Goal: Task Accomplishment & Management: Complete application form

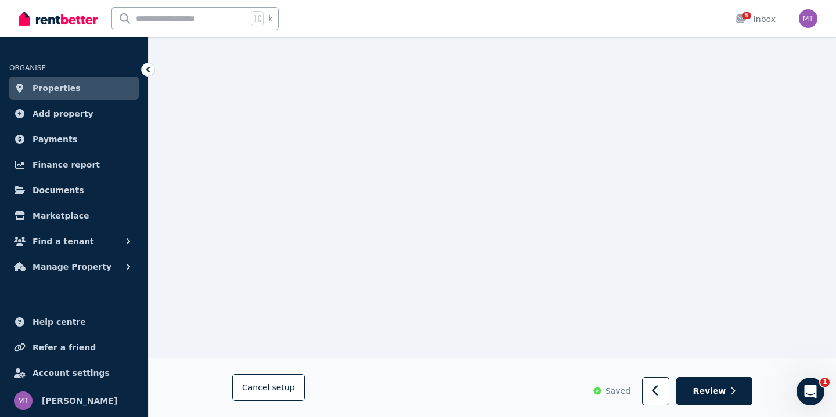
scroll to position [820, 0]
click at [706, 385] on button "Review" at bounding box center [714, 392] width 76 height 28
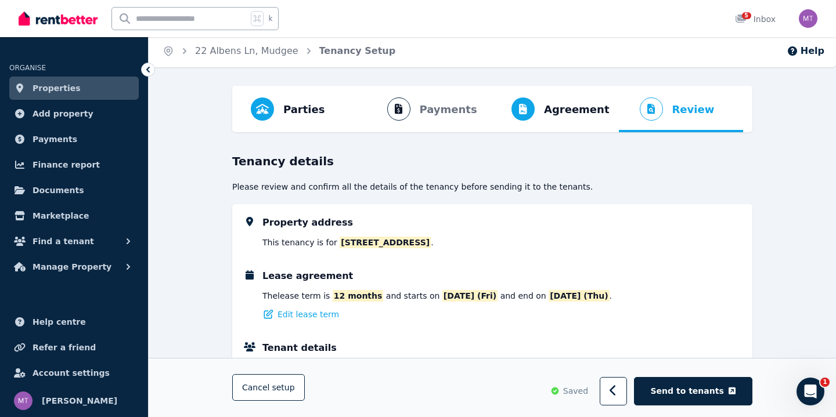
scroll to position [1, 0]
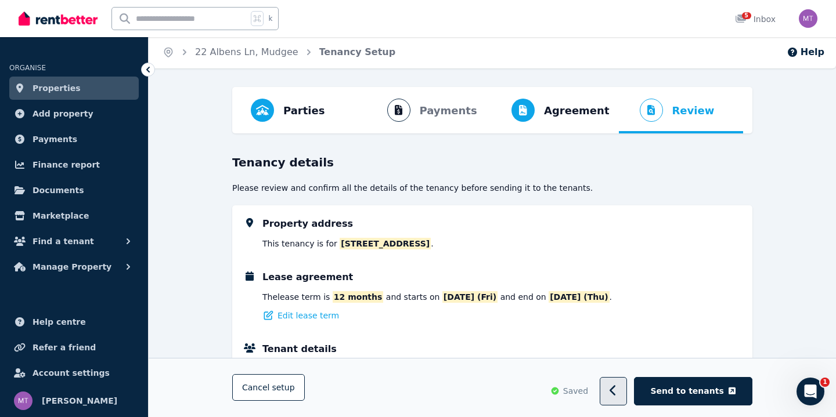
click at [615, 386] on button "button" at bounding box center [612, 392] width 27 height 28
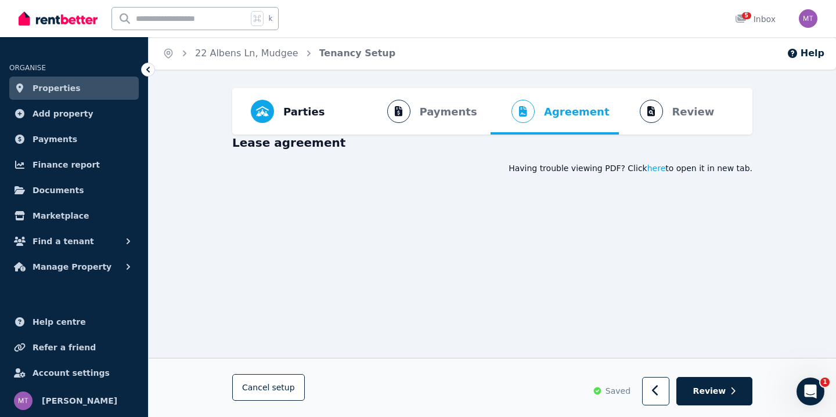
scroll to position [0, 0]
click at [657, 394] on icon "button" at bounding box center [656, 391] width 8 height 12
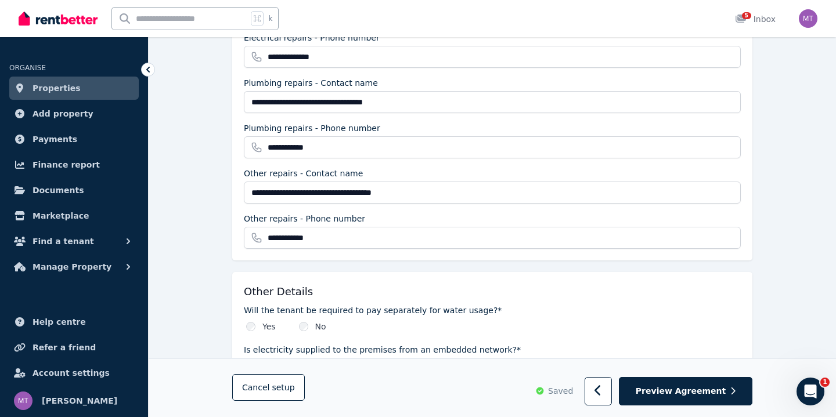
scroll to position [1293, 0]
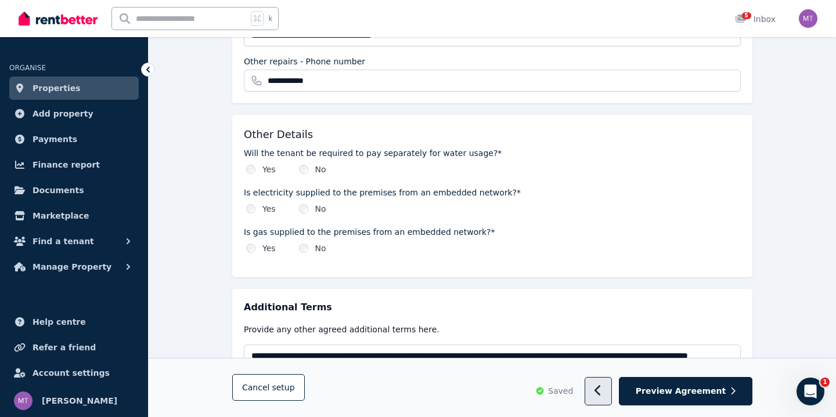
click at [606, 390] on button "button" at bounding box center [597, 392] width 27 height 28
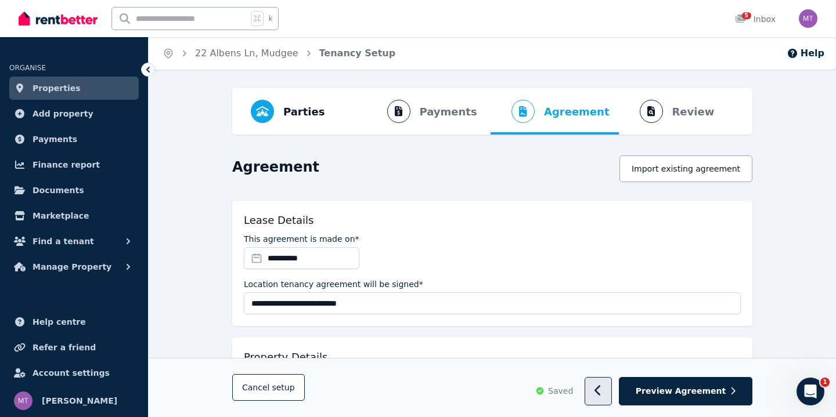
select select "**********"
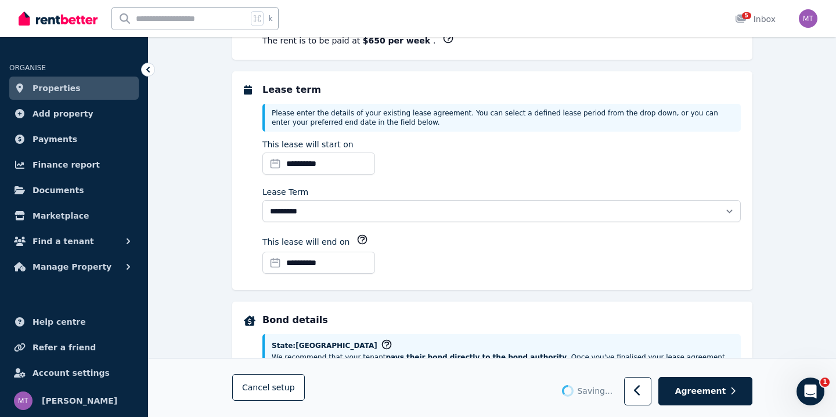
select select "**********"
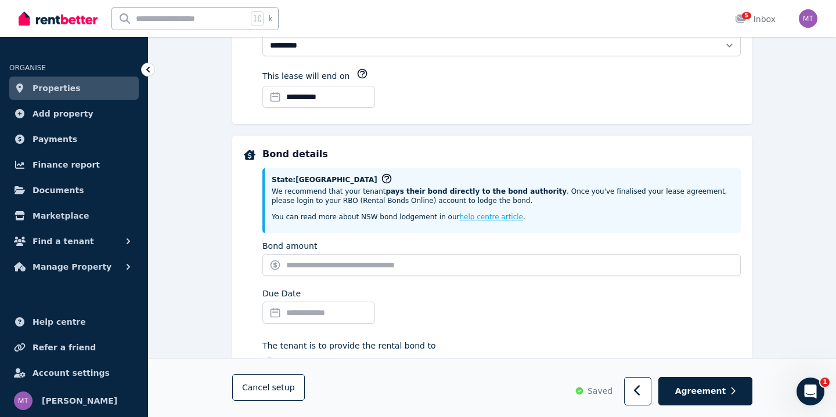
scroll to position [548, 0]
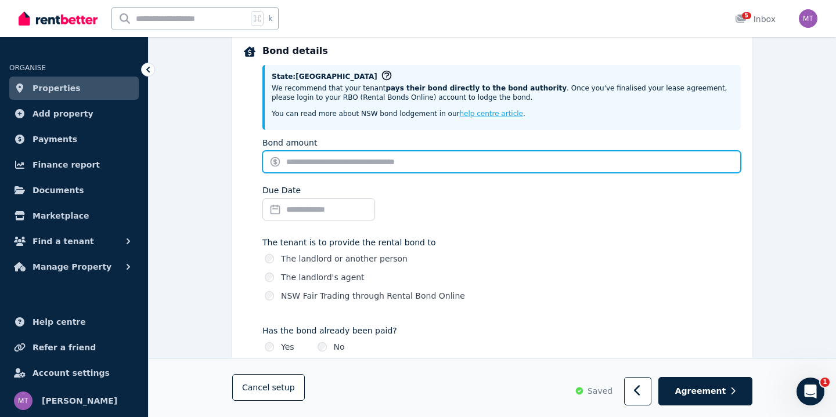
click at [415, 158] on input "Bond amount" at bounding box center [501, 162] width 478 height 22
type input "*"
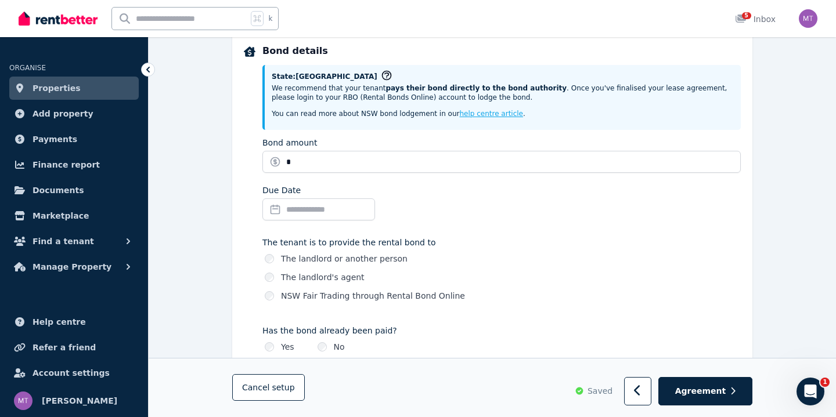
click at [396, 204] on div "Due Date" at bounding box center [501, 205] width 478 height 41
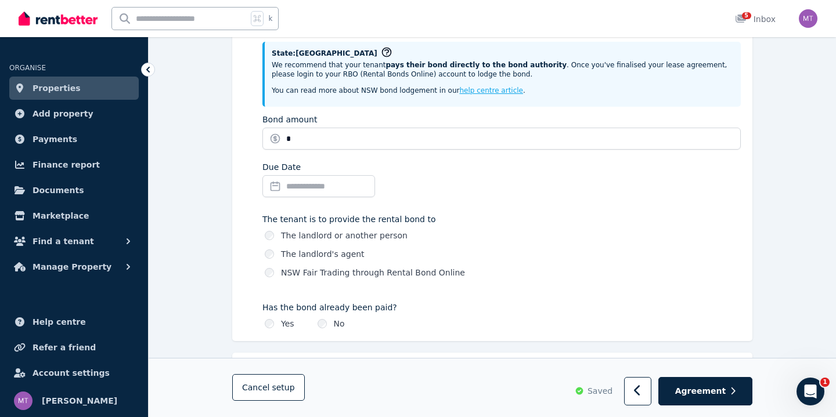
scroll to position [573, 0]
click at [678, 379] on button "Agreement" at bounding box center [705, 392] width 94 height 28
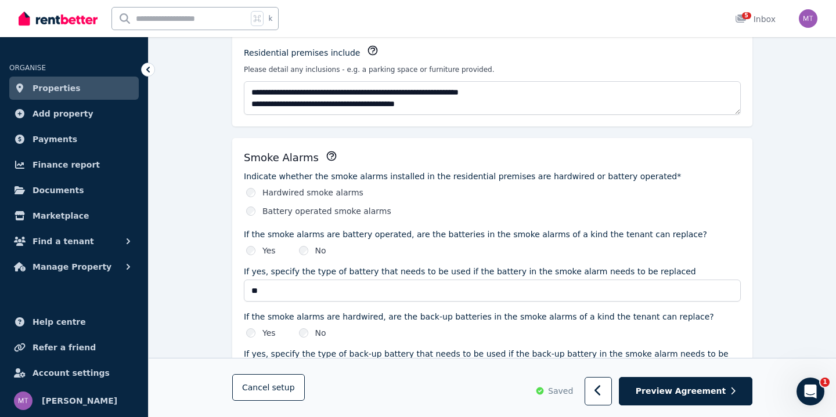
scroll to position [247, 0]
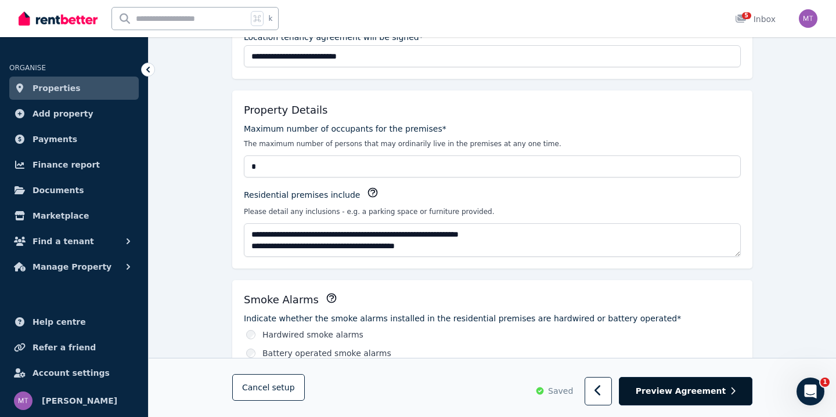
click at [672, 384] on button "Preview Agreement" at bounding box center [685, 392] width 133 height 28
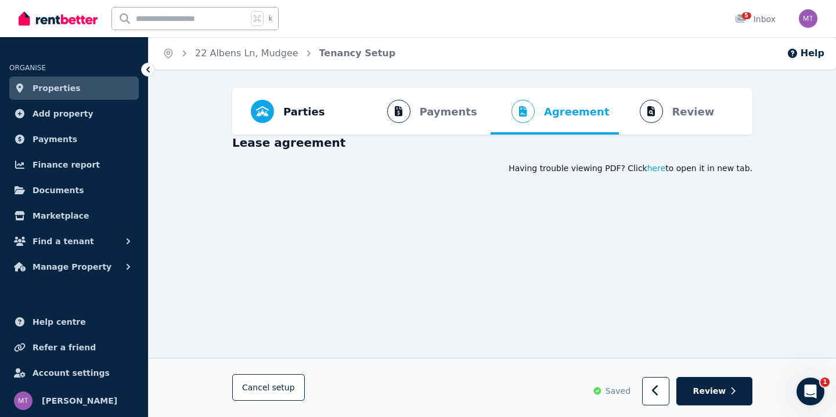
scroll to position [0, 0]
click at [657, 171] on span "here" at bounding box center [656, 168] width 19 height 12
click at [658, 169] on span "here" at bounding box center [656, 168] width 19 height 12
click at [438, 115] on ol "Parties Rental provider and tenant details Payments Bond and rental payments Ag…" at bounding box center [491, 111] width 501 height 46
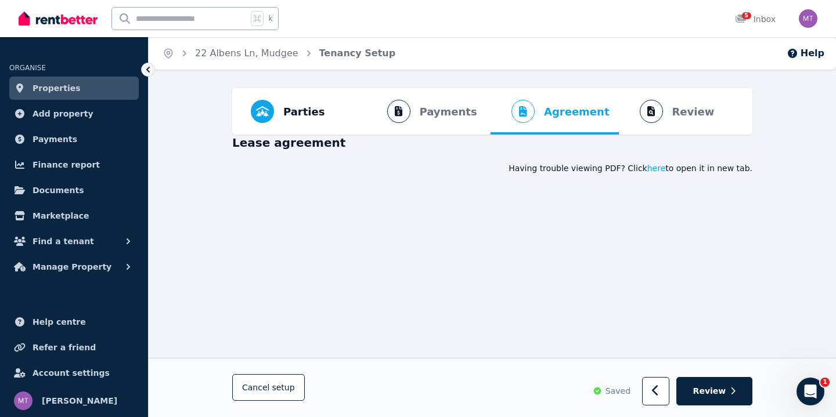
scroll to position [0, 0]
click at [648, 386] on button "button" at bounding box center [655, 392] width 27 height 28
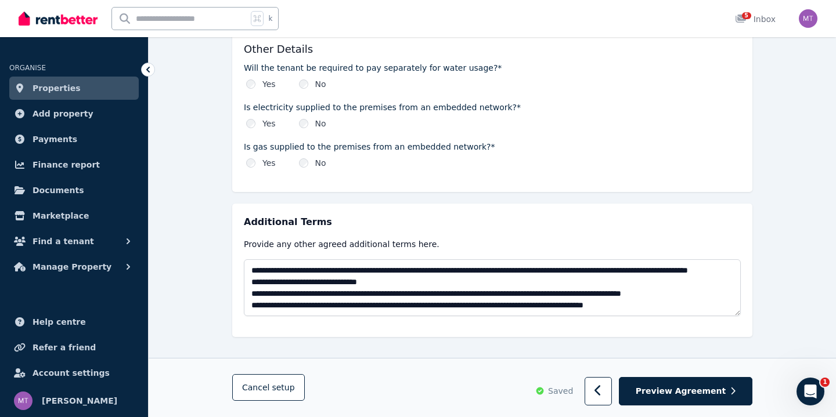
scroll to position [1378, 0]
click at [600, 389] on icon "button" at bounding box center [597, 391] width 6 height 10
select select "**********"
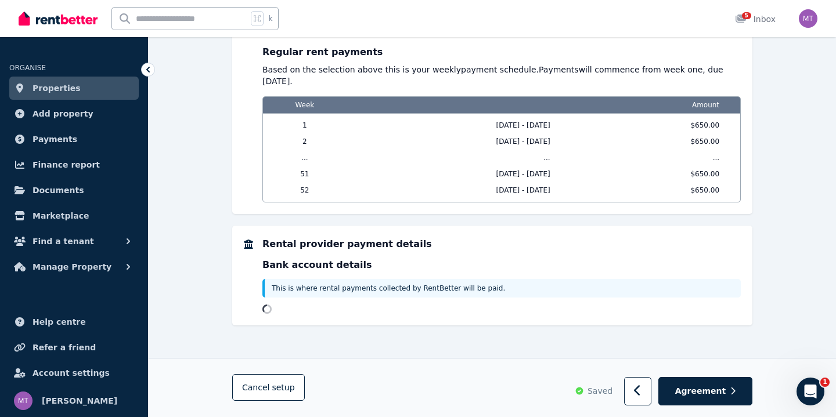
scroll to position [0, 0]
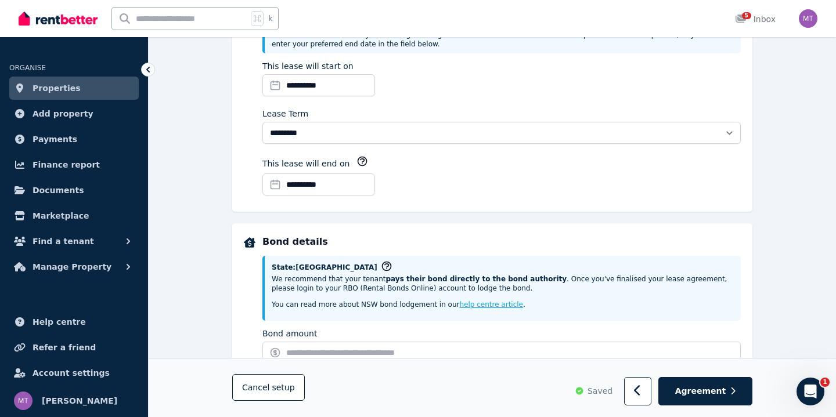
select select "**********"
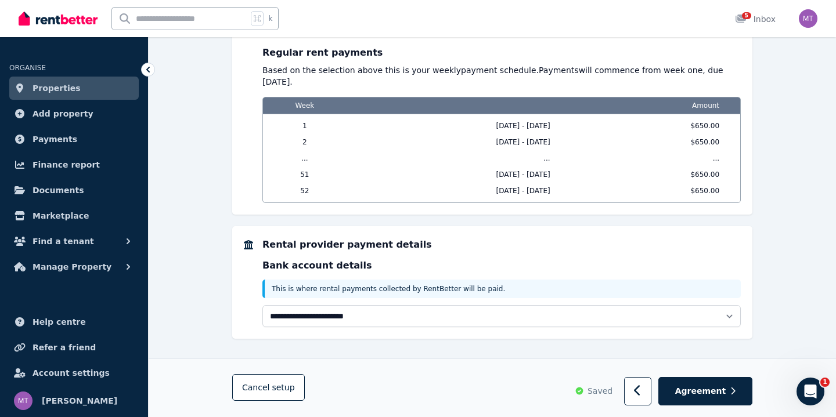
scroll to position [1056, 0]
click at [333, 259] on p "Bank account details" at bounding box center [501, 266] width 478 height 14
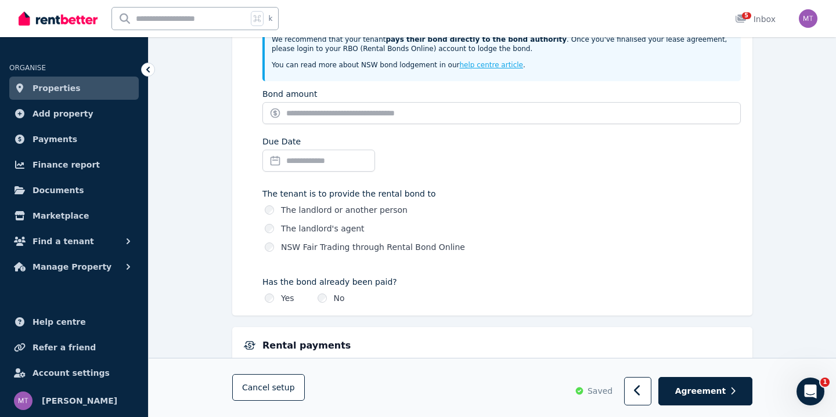
scroll to position [594, 0]
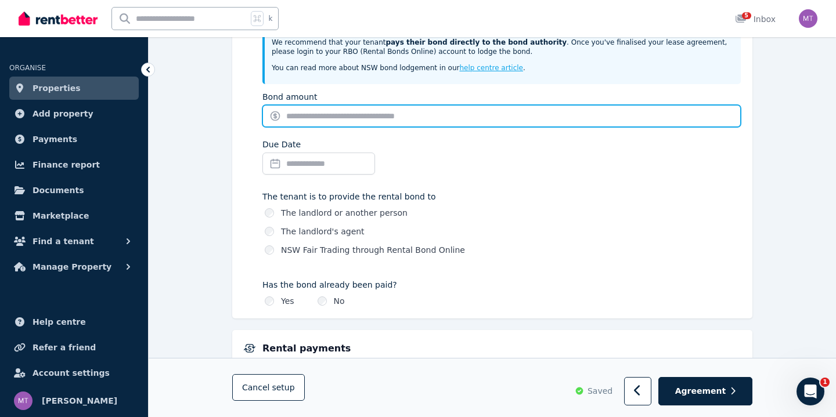
click at [421, 117] on input "Bond amount" at bounding box center [501, 116] width 478 height 22
type input "*****"
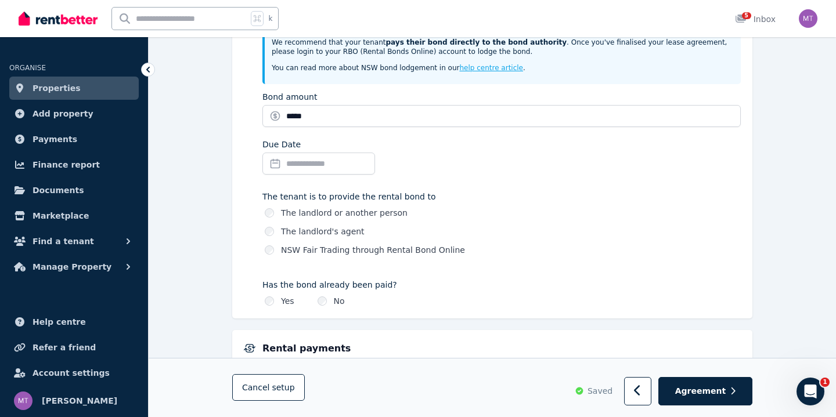
click at [375, 155] on input "Due Date" at bounding box center [318, 164] width 113 height 22
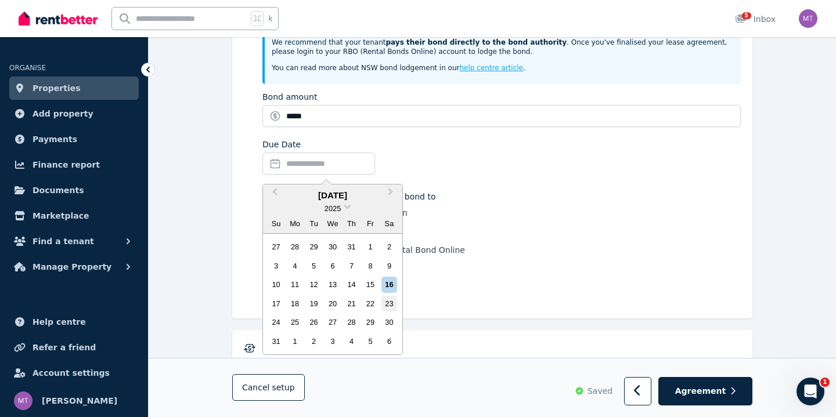
click at [391, 300] on div "23" at bounding box center [389, 304] width 16 height 16
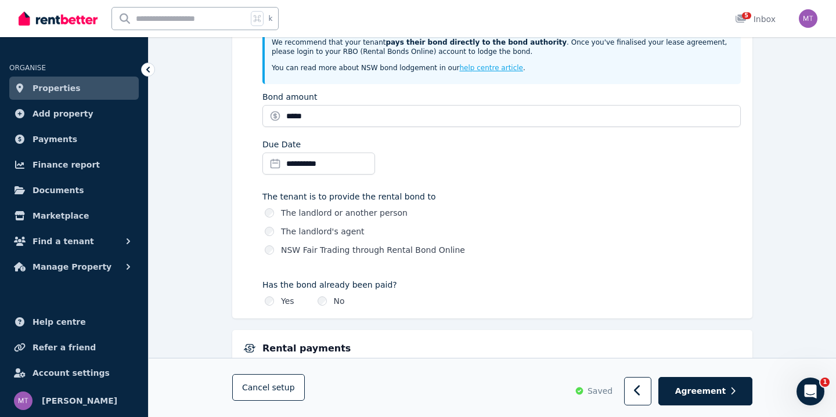
click at [449, 142] on div "**********" at bounding box center [501, 159] width 478 height 41
click at [389, 212] on label "The landlord or another person" at bounding box center [344, 213] width 126 height 12
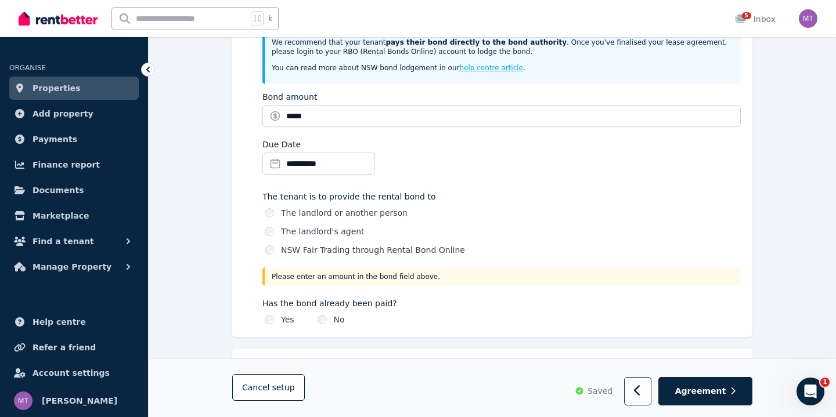
click at [389, 212] on label "The landlord or another person" at bounding box center [344, 213] width 126 height 12
click at [299, 226] on label "The landlord's agent" at bounding box center [323, 232] width 84 height 12
click at [301, 208] on label "The landlord or another person" at bounding box center [344, 213] width 126 height 12
click at [277, 209] on div "The landlord or another person" at bounding box center [503, 213] width 476 height 12
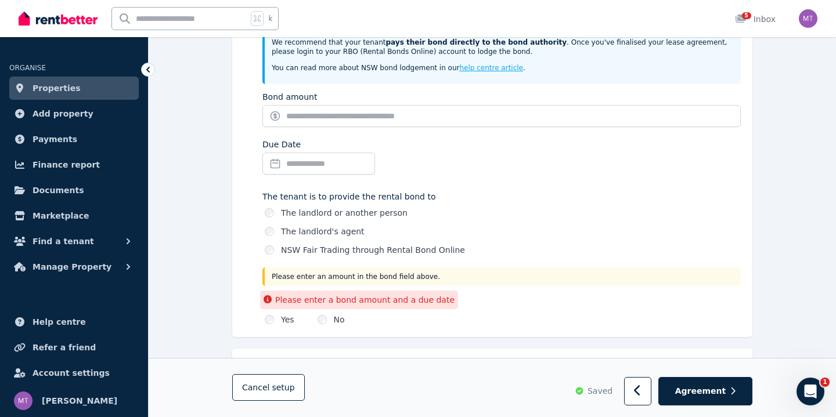
click at [280, 318] on div "Yes Please enter a bond amount and a due date" at bounding box center [280, 320] width 30 height 12
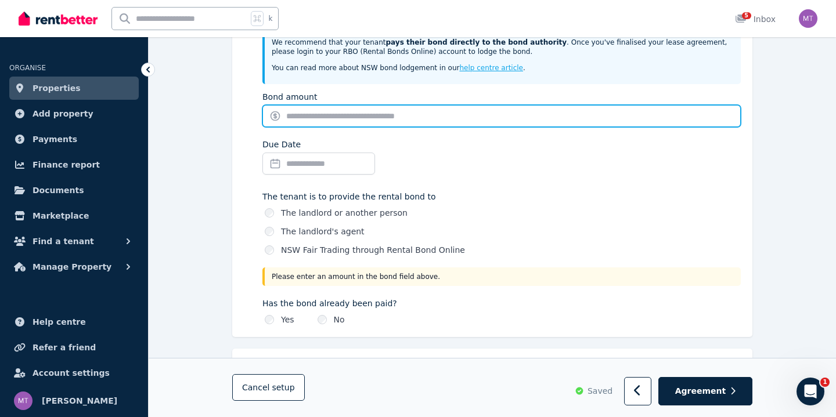
click at [351, 117] on input "Bond amount" at bounding box center [501, 116] width 478 height 22
type input "*"
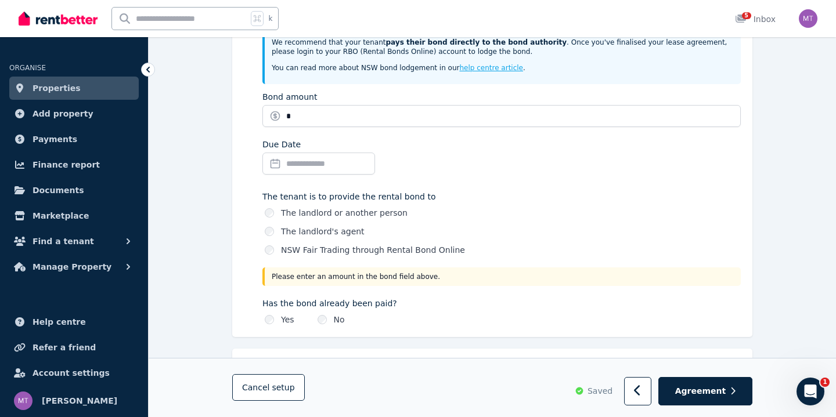
click at [527, 183] on div "Bond details State: [GEOGRAPHIC_DATA] We recommend that your tenant pays their …" at bounding box center [501, 161] width 478 height 327
click at [374, 165] on input "Due Date" at bounding box center [318, 164] width 113 height 22
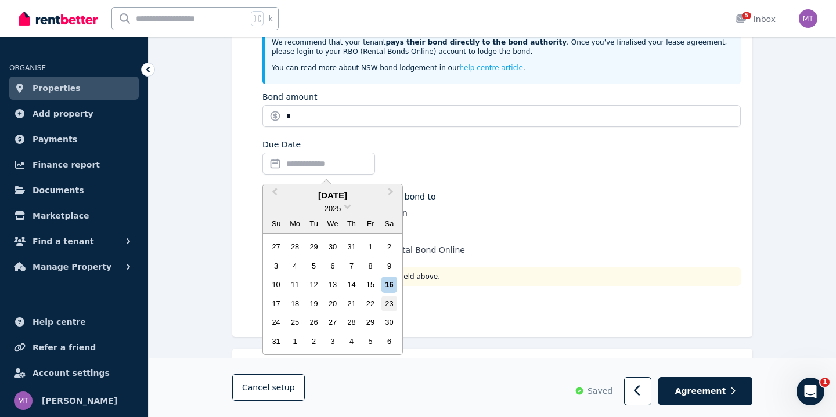
click at [390, 302] on div "23" at bounding box center [389, 304] width 16 height 16
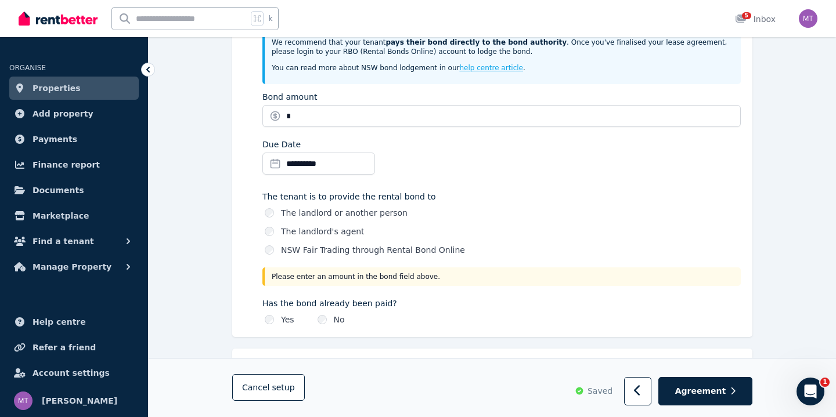
click at [461, 140] on div "**********" at bounding box center [501, 159] width 478 height 41
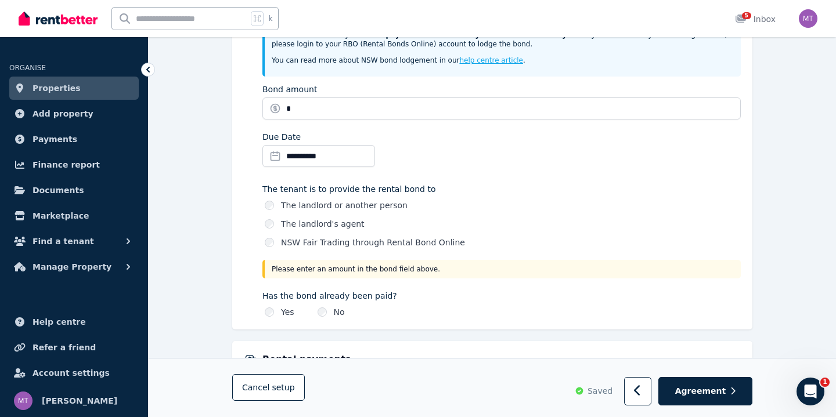
scroll to position [602, 1]
click at [239, 256] on div "**********" at bounding box center [492, 154] width 520 height 350
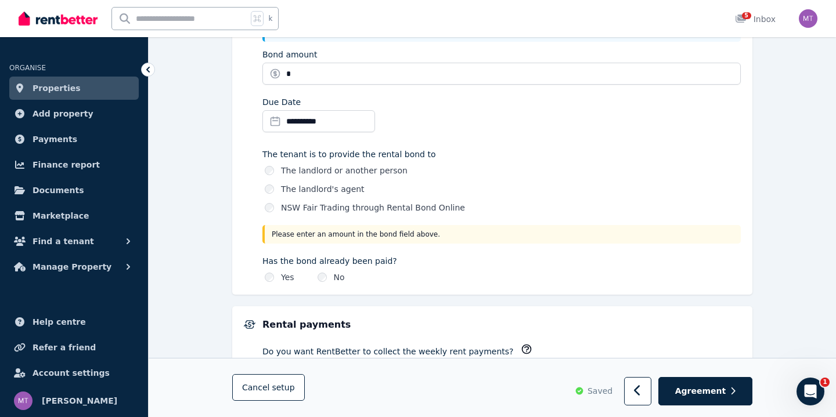
scroll to position [642, 0]
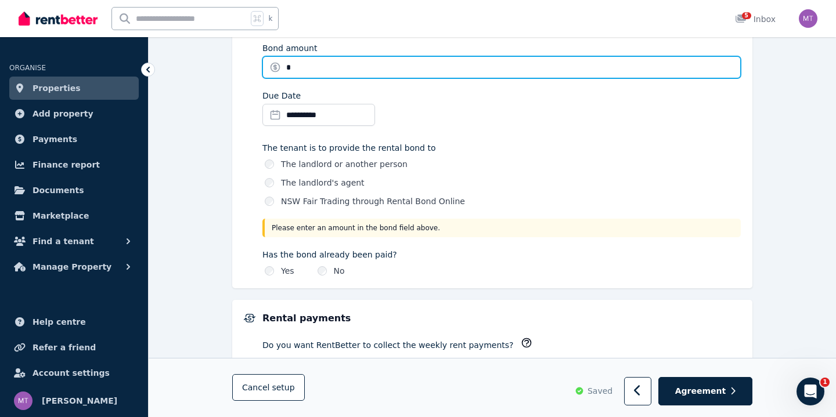
click at [306, 68] on input "*" at bounding box center [501, 67] width 478 height 22
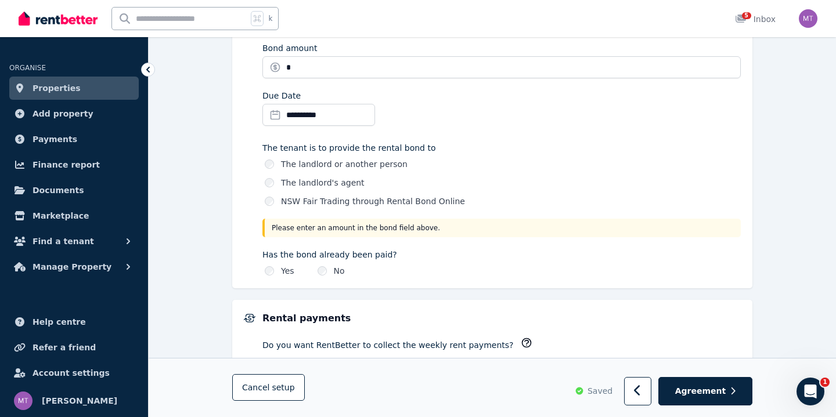
click at [447, 122] on div "**********" at bounding box center [501, 110] width 478 height 41
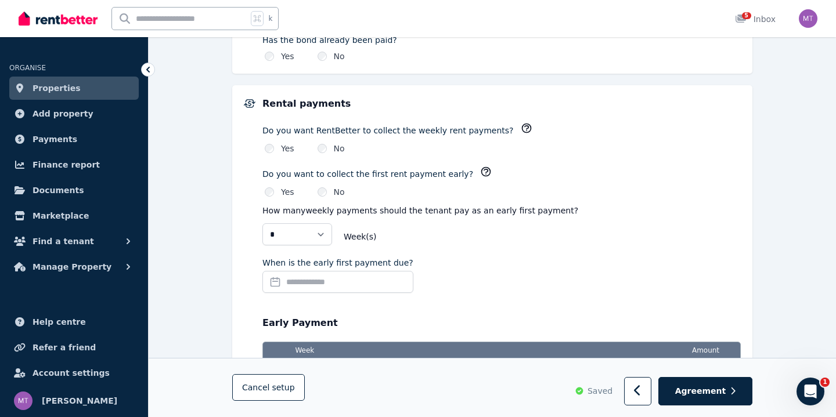
scroll to position [878, 0]
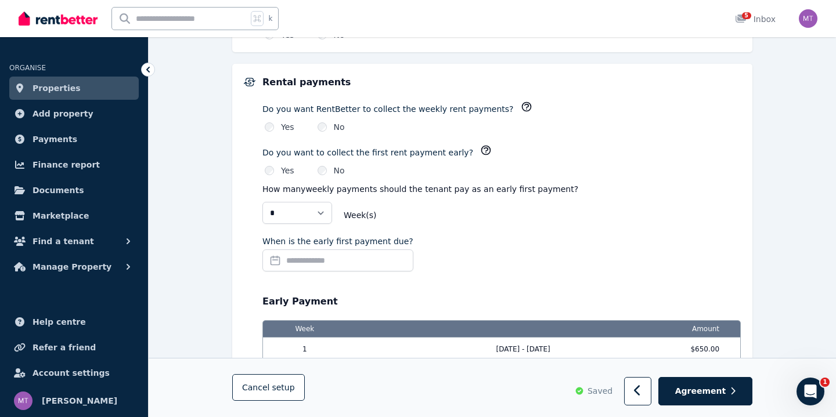
click at [316, 259] on input "When is the early first payment due?" at bounding box center [337, 260] width 151 height 22
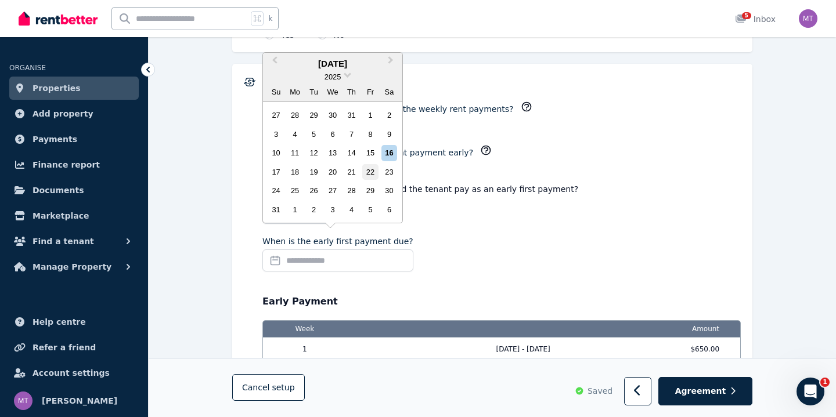
click at [372, 173] on div "22" at bounding box center [370, 172] width 16 height 16
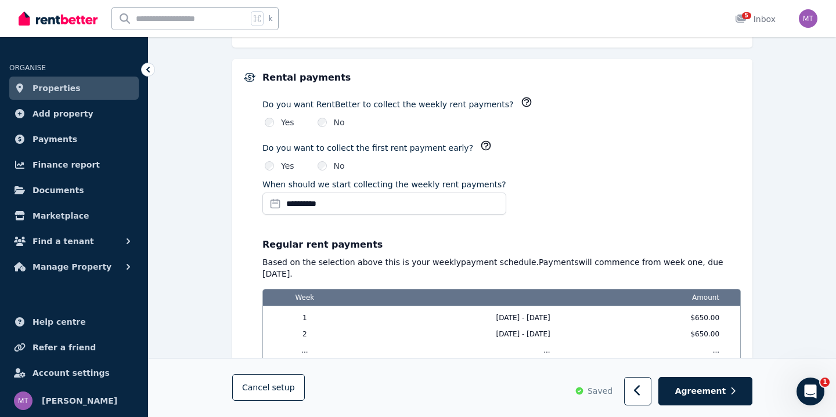
scroll to position [884, 0]
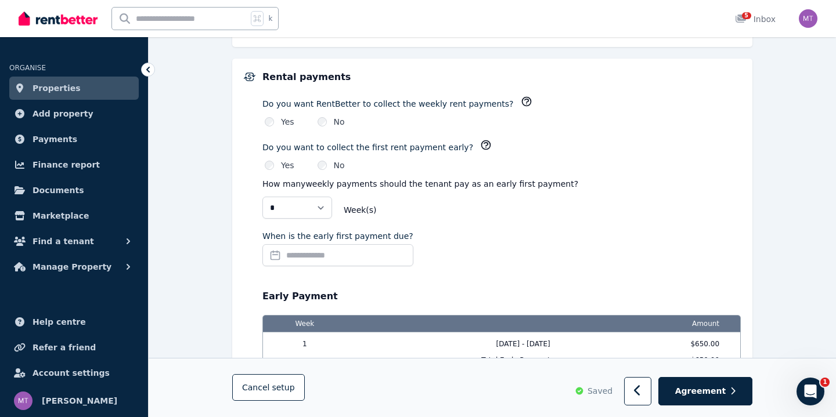
click at [328, 245] on input "When is the early first payment due?" at bounding box center [337, 255] width 151 height 22
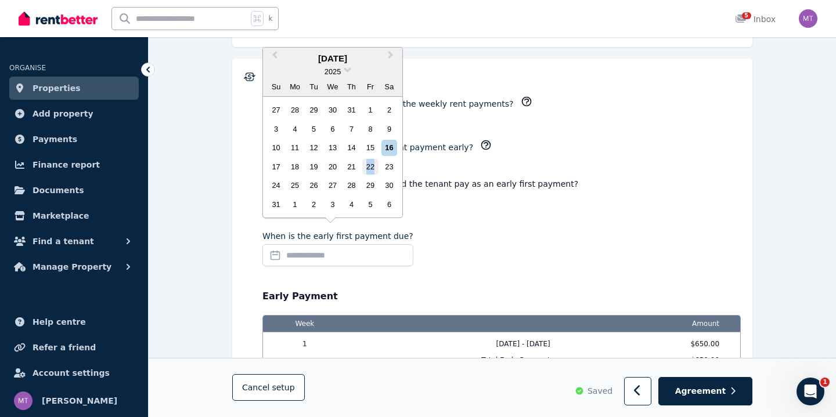
drag, startPoint x: 391, startPoint y: 166, endPoint x: 367, endPoint y: 169, distance: 24.5
click at [367, 168] on div "17 18 19 20 21 22 23" at bounding box center [332, 166] width 132 height 19
click at [367, 169] on div "22" at bounding box center [370, 167] width 16 height 16
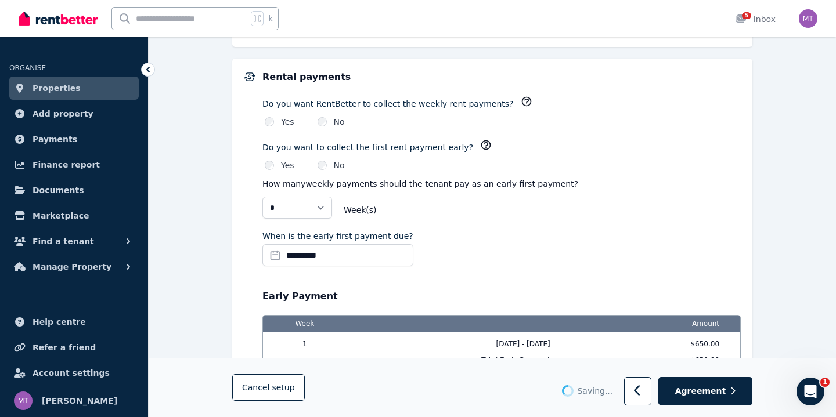
click at [410, 217] on div "* * Week (s)" at bounding box center [501, 210] width 478 height 27
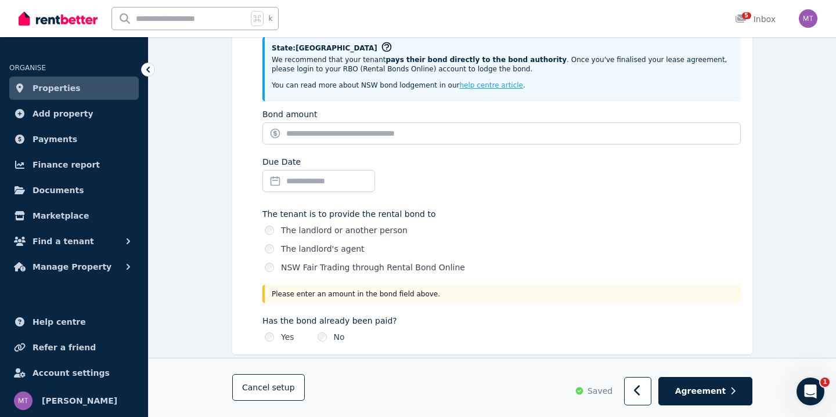
scroll to position [567, 0]
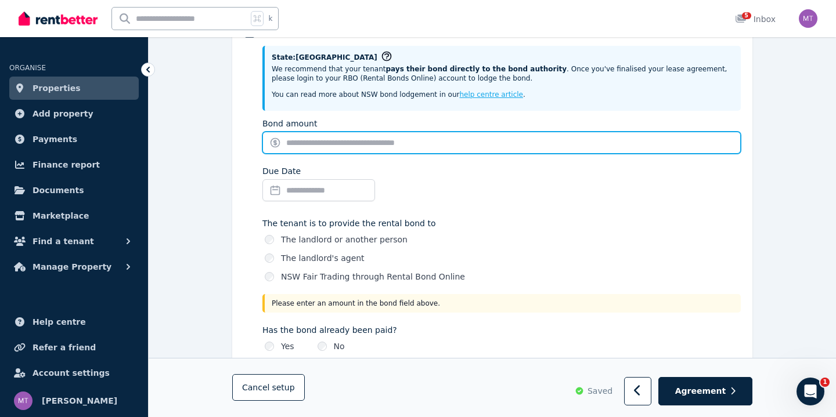
click at [366, 148] on input "Bond amount" at bounding box center [501, 143] width 478 height 22
type input "*"
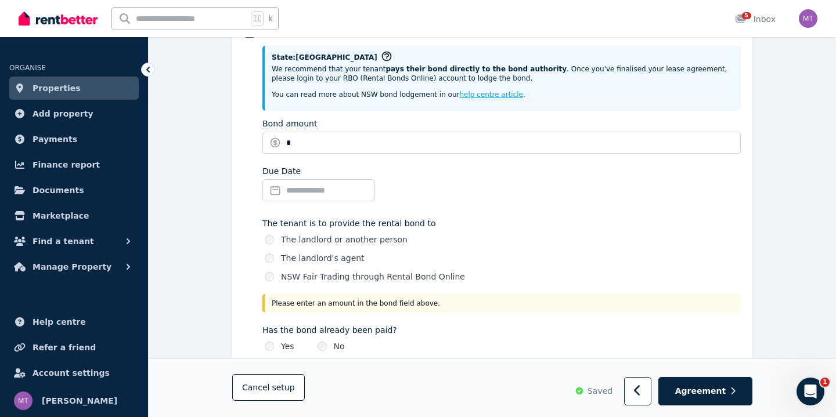
click at [321, 179] on input "Due Date" at bounding box center [318, 190] width 113 height 22
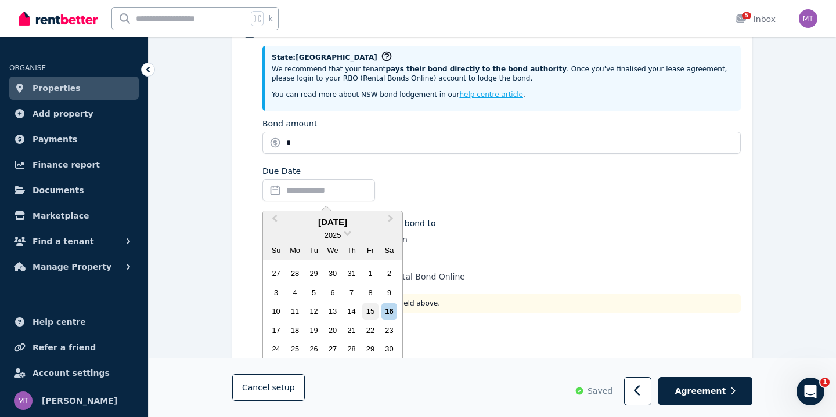
click at [370, 309] on div "15" at bounding box center [370, 311] width 16 height 16
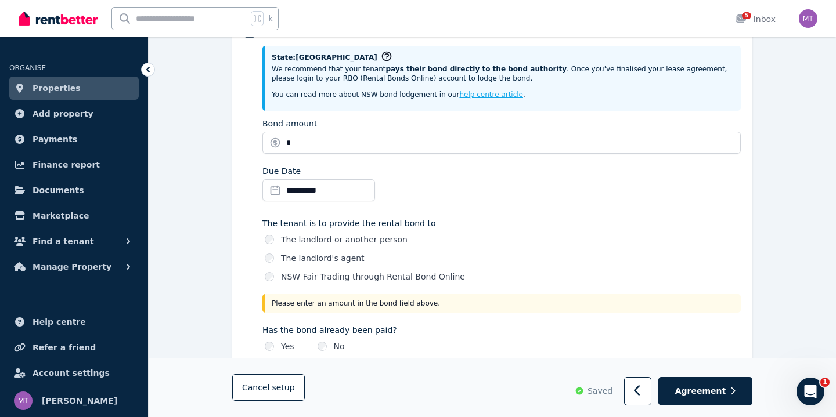
click at [474, 255] on div "The landlord's agent" at bounding box center [503, 258] width 476 height 12
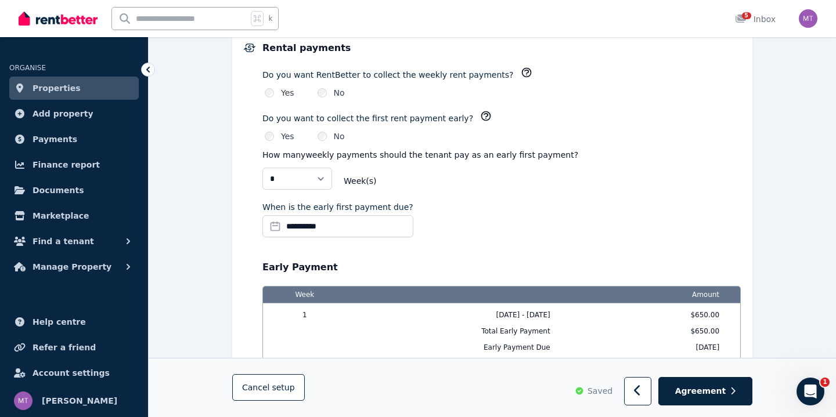
scroll to position [837, 0]
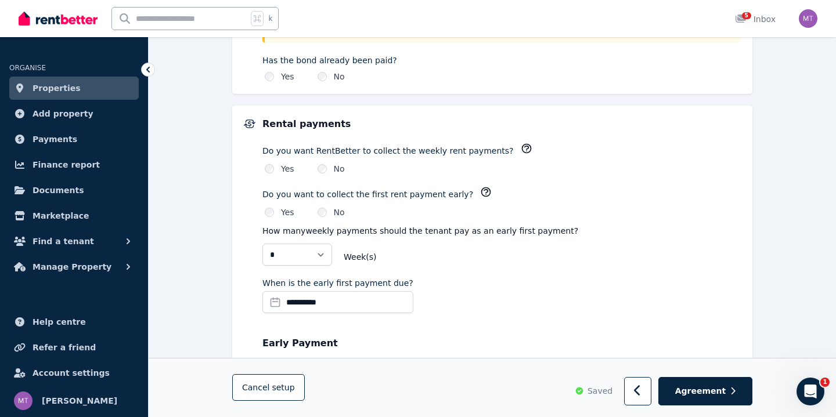
click at [360, 292] on input "**********" at bounding box center [337, 302] width 151 height 22
click at [488, 182] on div "Do you want to collect the first rent payment early? Yes No" at bounding box center [501, 200] width 478 height 37
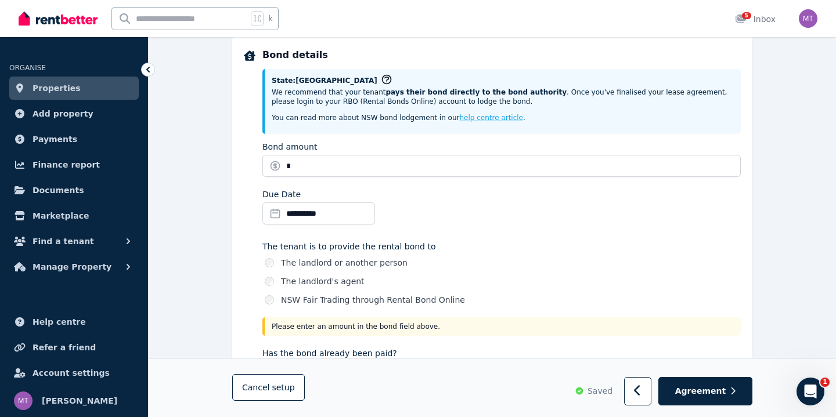
scroll to position [544, 0]
click at [339, 200] on div "**********" at bounding box center [318, 207] width 113 height 36
click at [339, 211] on input "**********" at bounding box center [318, 213] width 113 height 22
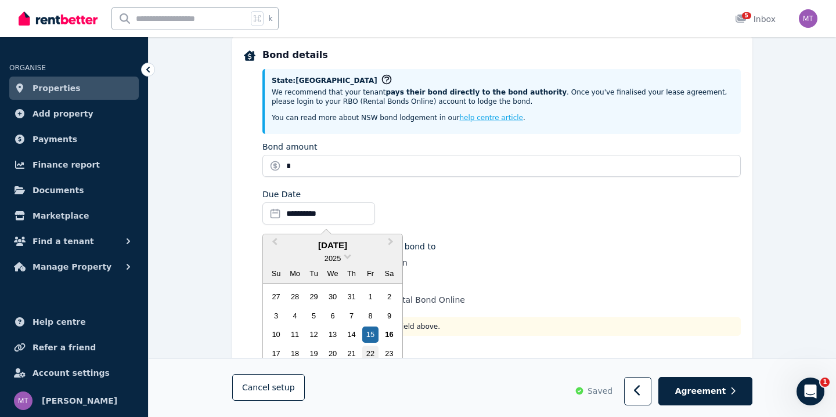
click at [370, 350] on div "22" at bounding box center [370, 354] width 16 height 16
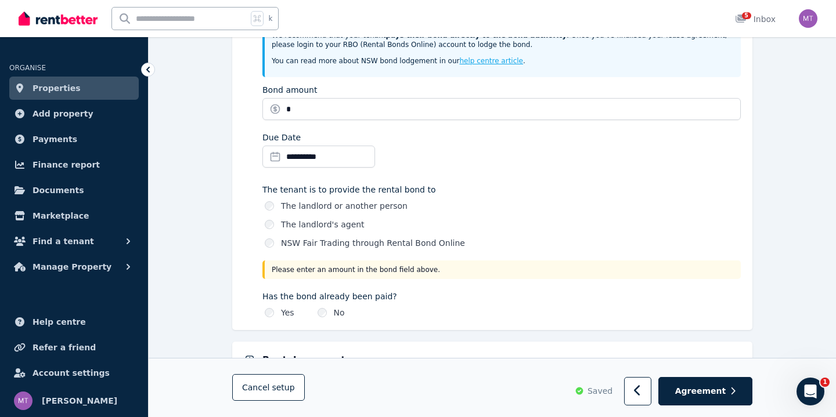
scroll to position [605, 0]
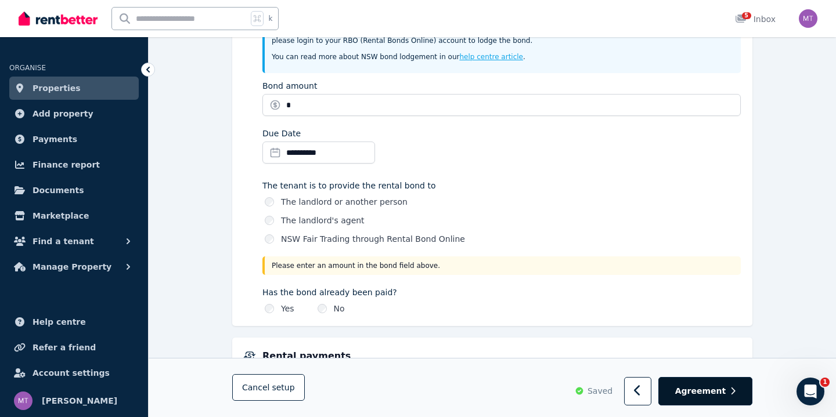
click at [698, 392] on span "Agreement" at bounding box center [700, 392] width 51 height 12
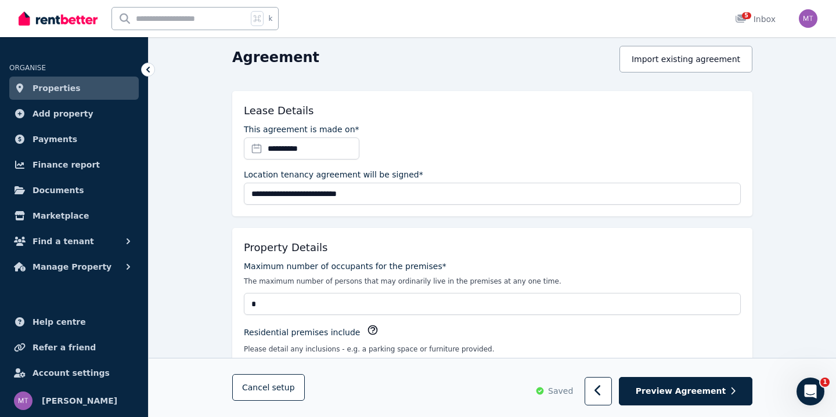
scroll to position [317, 0]
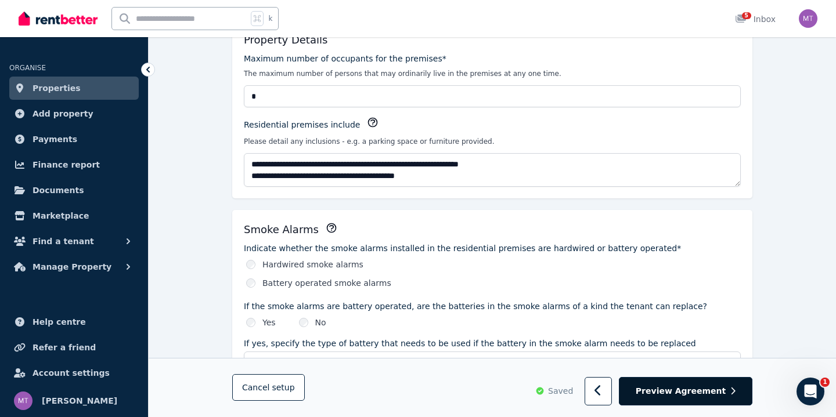
click at [682, 399] on button "Preview Agreement" at bounding box center [685, 392] width 133 height 28
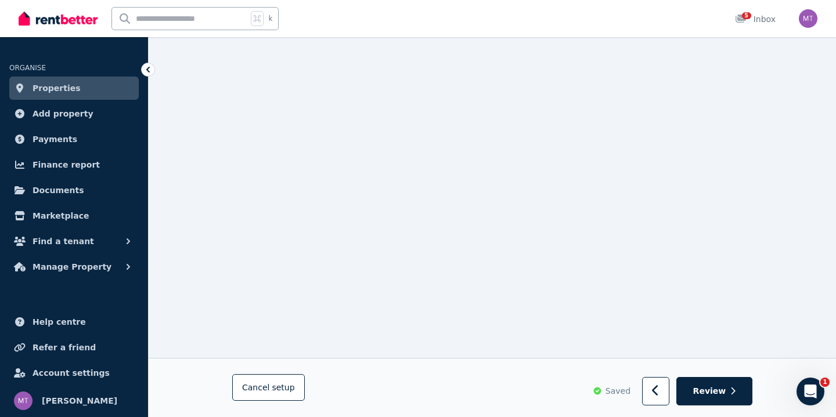
scroll to position [2010, 0]
click at [659, 385] on icon "button" at bounding box center [656, 391] width 8 height 12
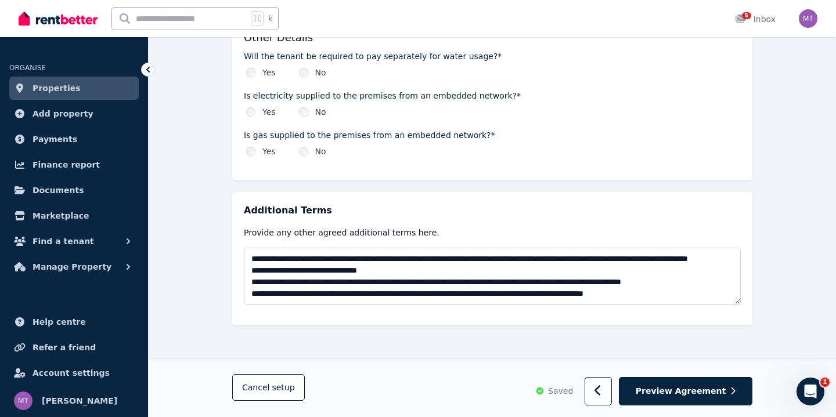
scroll to position [1378, 0]
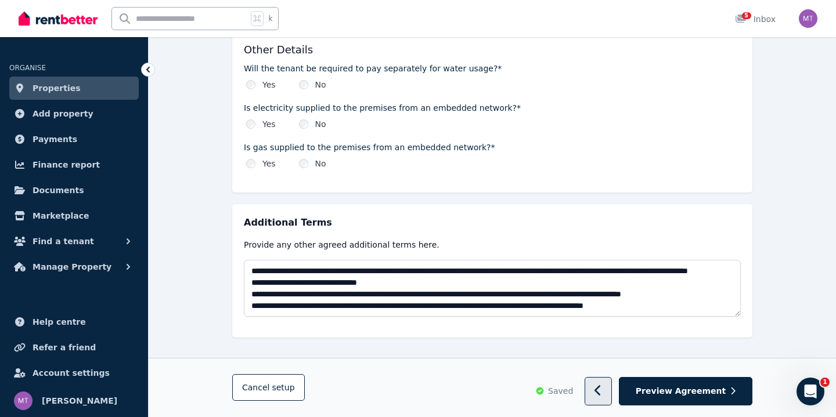
click at [605, 395] on button "button" at bounding box center [597, 392] width 27 height 28
select select "**********"
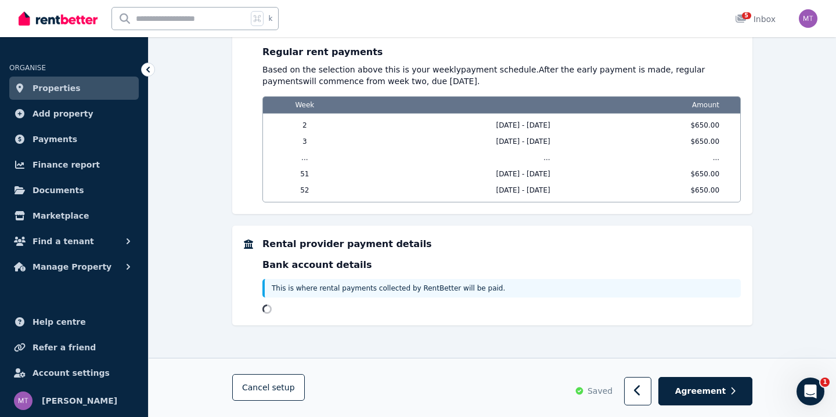
scroll to position [0, 0]
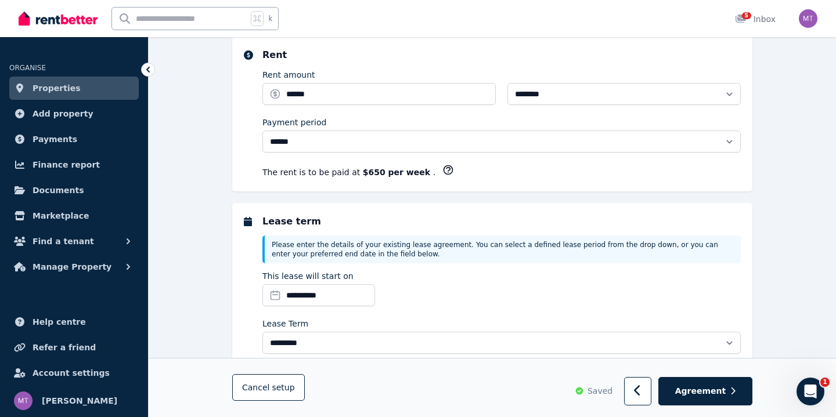
select select "**********"
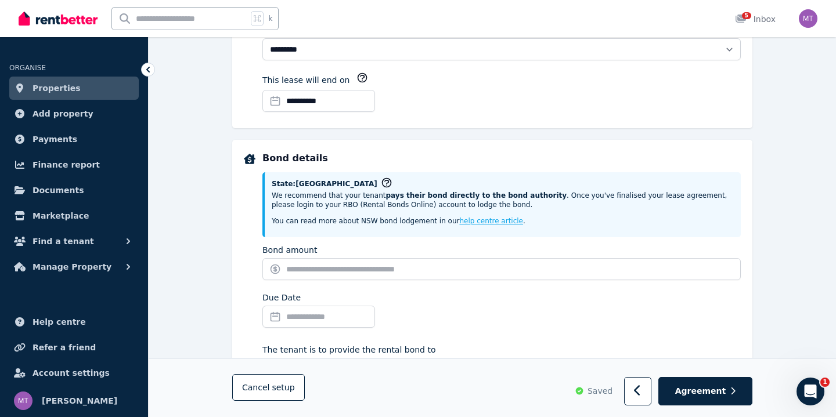
scroll to position [573, 0]
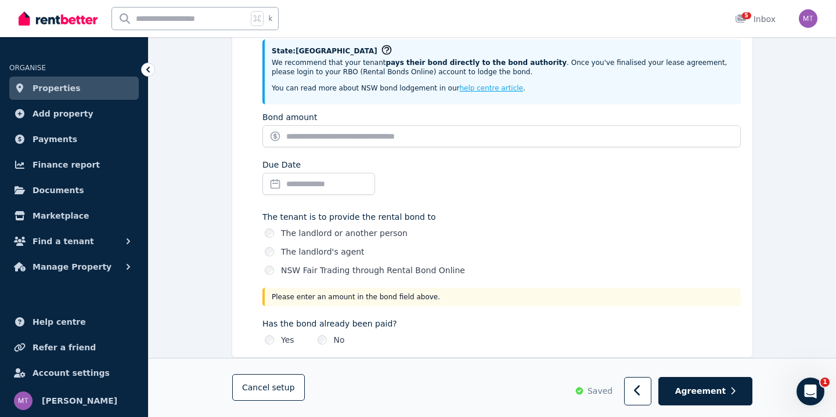
click at [379, 149] on div "Bond amount" at bounding box center [501, 131] width 478 height 41
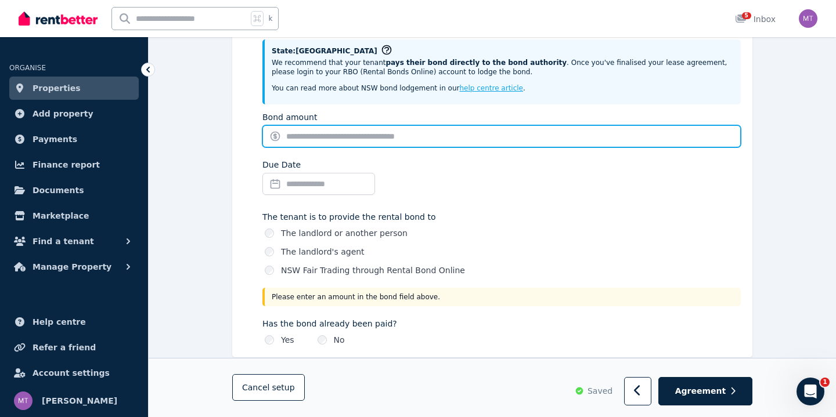
click at [379, 141] on input "Bond amount" at bounding box center [501, 136] width 478 height 22
type input "***"
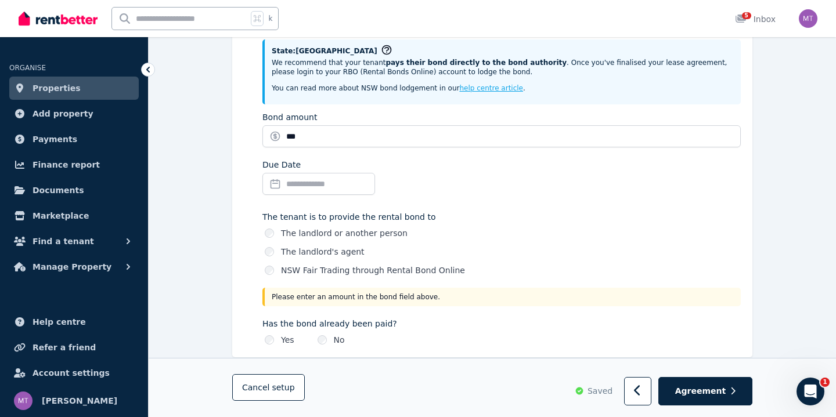
click at [558, 191] on div "Due Date" at bounding box center [501, 179] width 478 height 41
click at [678, 390] on button "Agreement" at bounding box center [705, 392] width 94 height 28
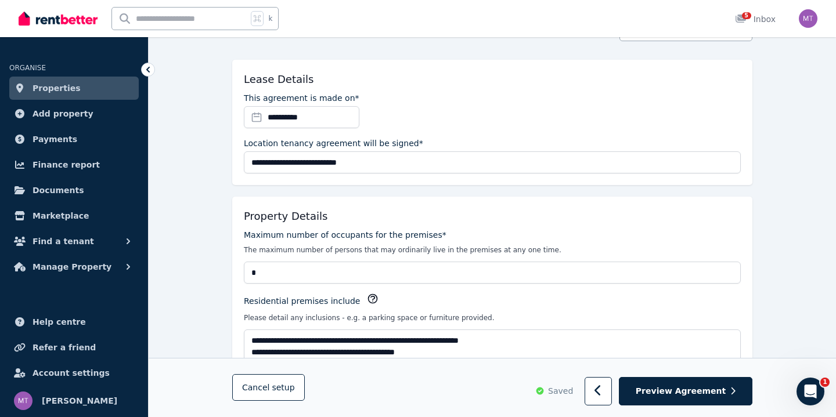
scroll to position [218, 0]
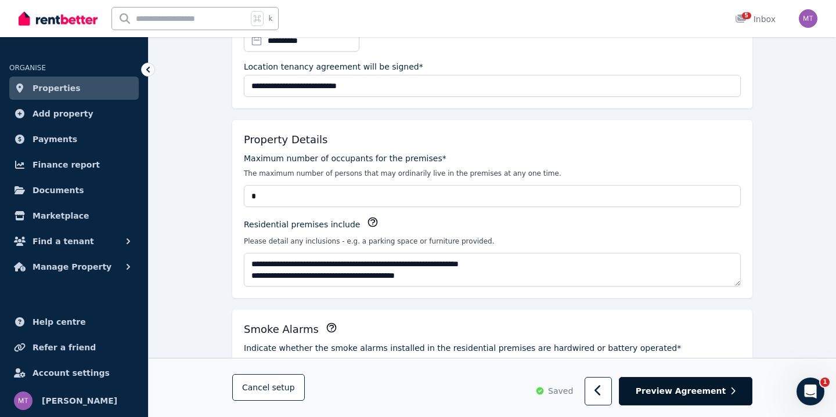
click at [682, 390] on span "Preview Agreement" at bounding box center [680, 392] width 90 height 12
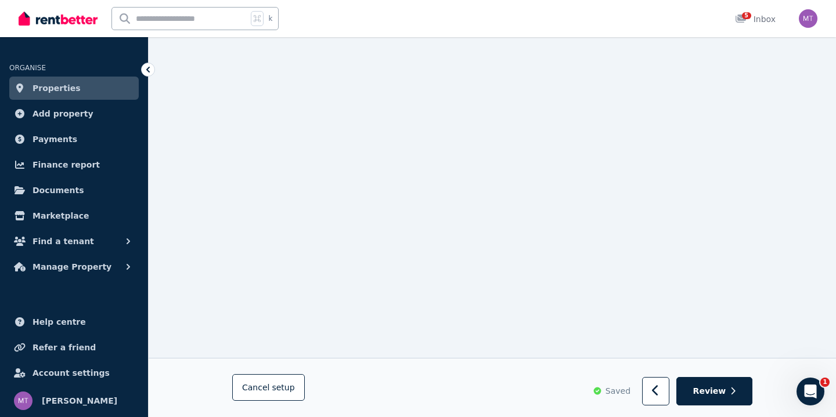
scroll to position [1968, 0]
click at [659, 386] on icon "button" at bounding box center [656, 391] width 8 height 12
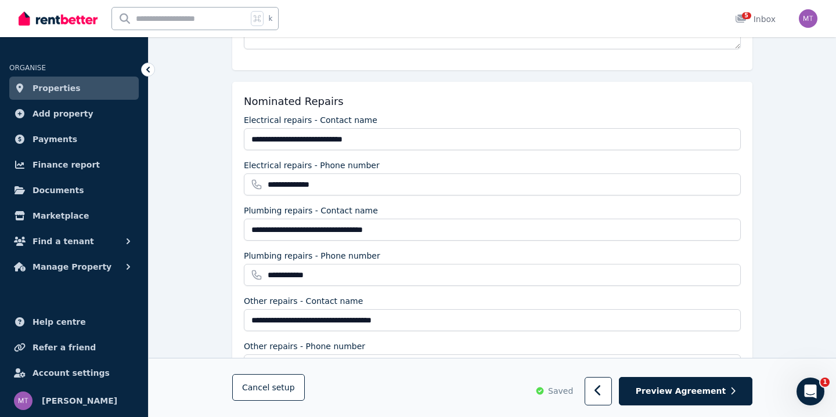
scroll to position [906, 0]
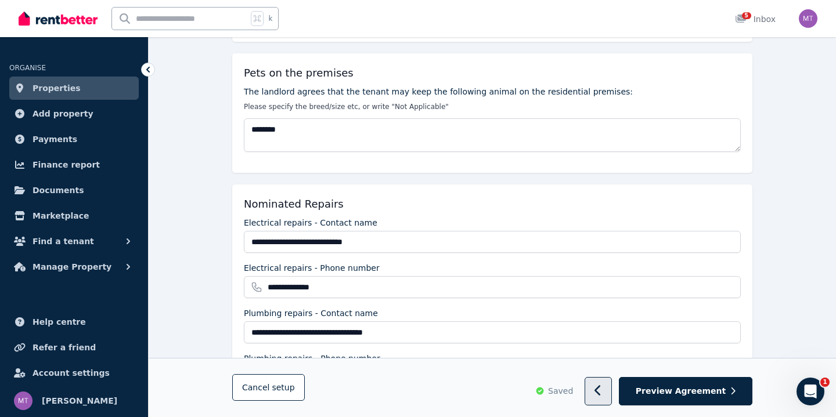
click at [604, 399] on button "button" at bounding box center [597, 392] width 27 height 28
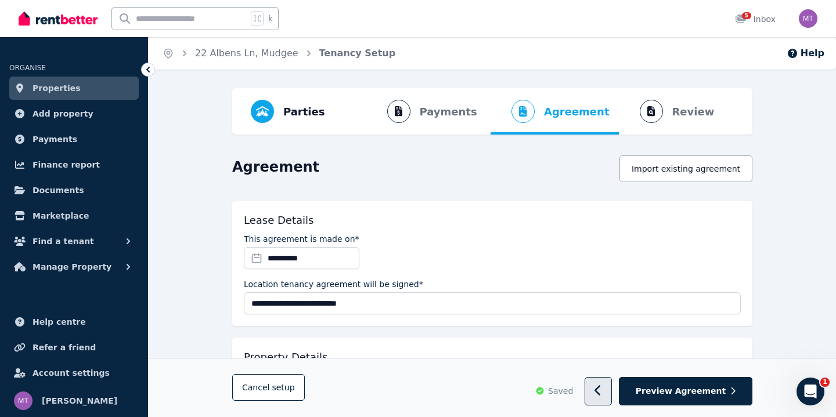
select select "**********"
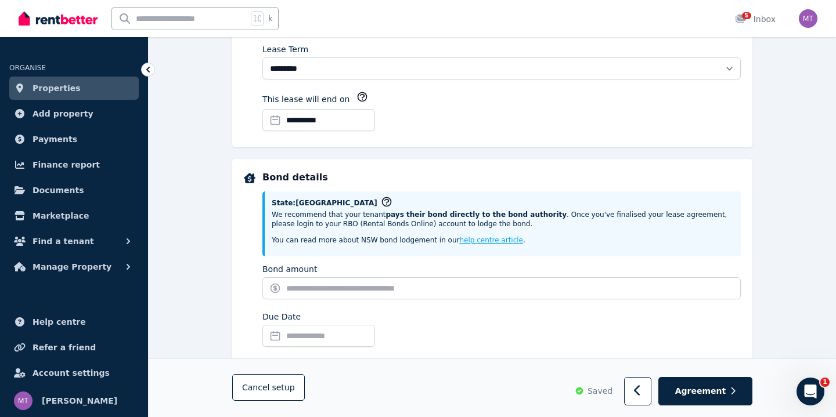
select select "**********"
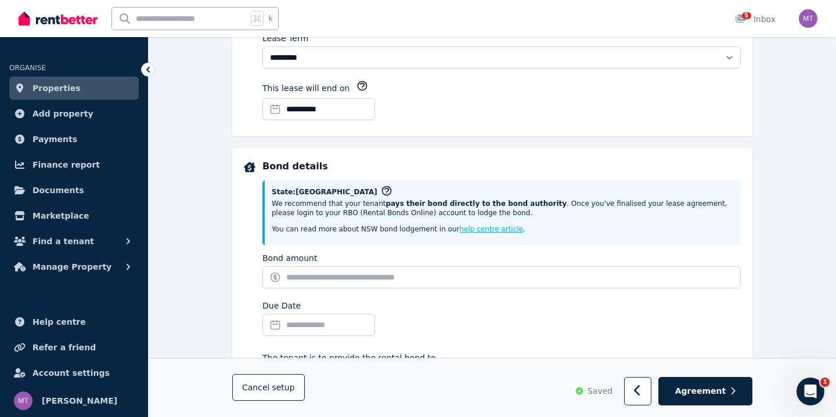
scroll to position [507, 0]
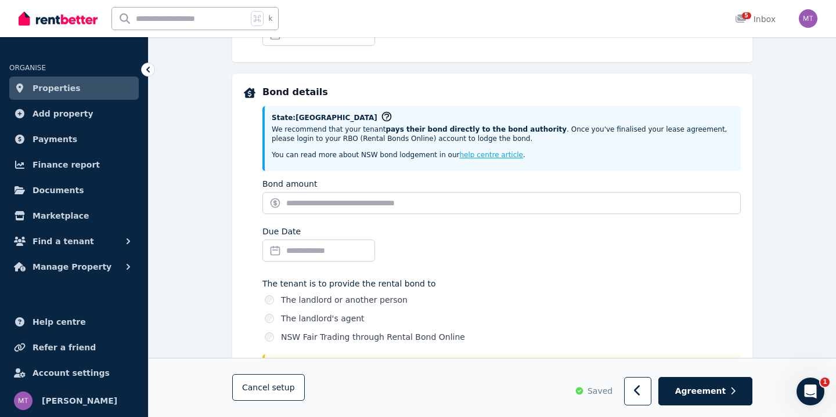
click at [309, 182] on label "Bond amount" at bounding box center [289, 184] width 55 height 12
click at [309, 192] on input "Bond amount" at bounding box center [501, 203] width 478 height 22
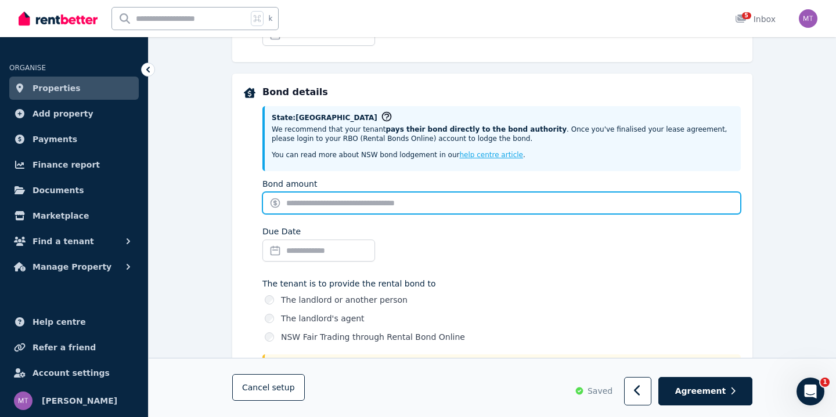
click at [310, 202] on input "Bond amount" at bounding box center [501, 203] width 478 height 22
type input "*"
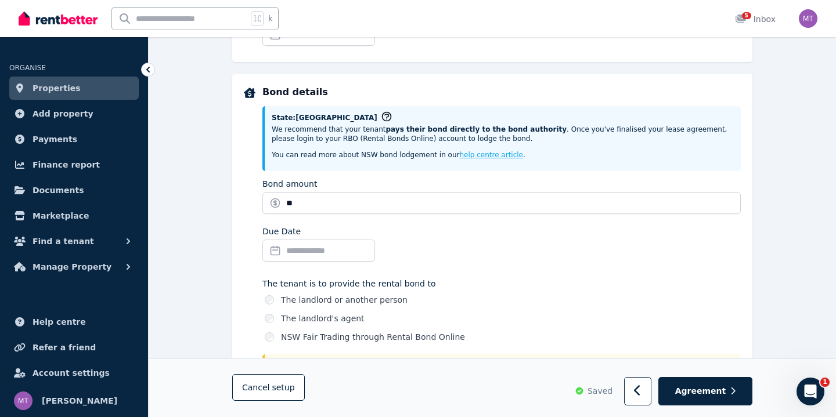
click at [410, 265] on div "Due Date" at bounding box center [501, 246] width 478 height 41
click at [306, 258] on input "Due Date" at bounding box center [318, 251] width 113 height 22
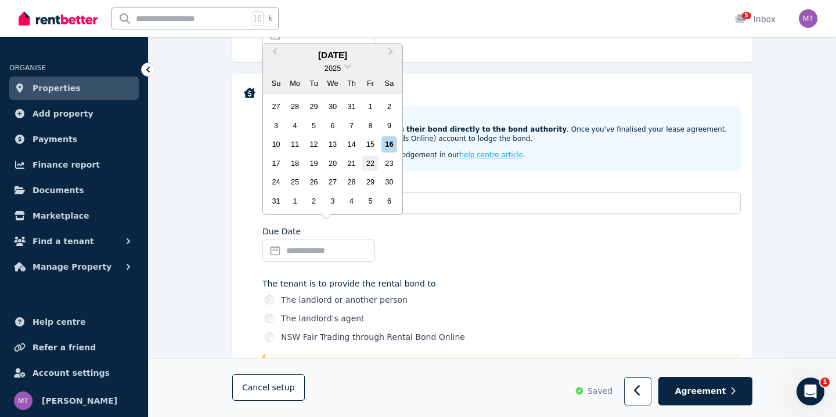
click at [371, 164] on div "22" at bounding box center [370, 163] width 16 height 16
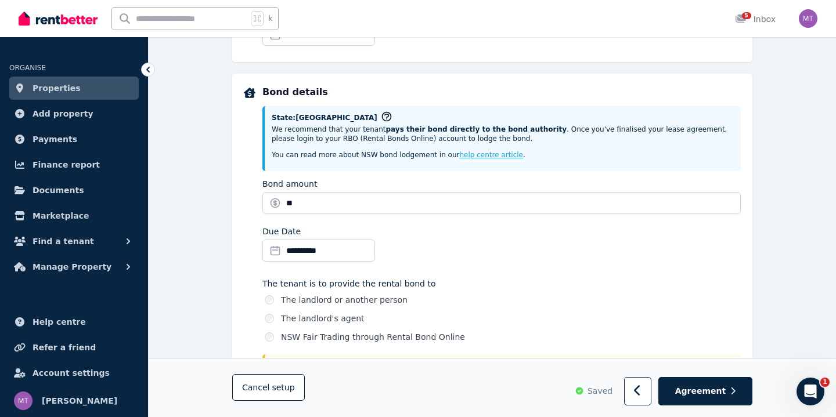
click at [417, 238] on div "**********" at bounding box center [501, 246] width 478 height 41
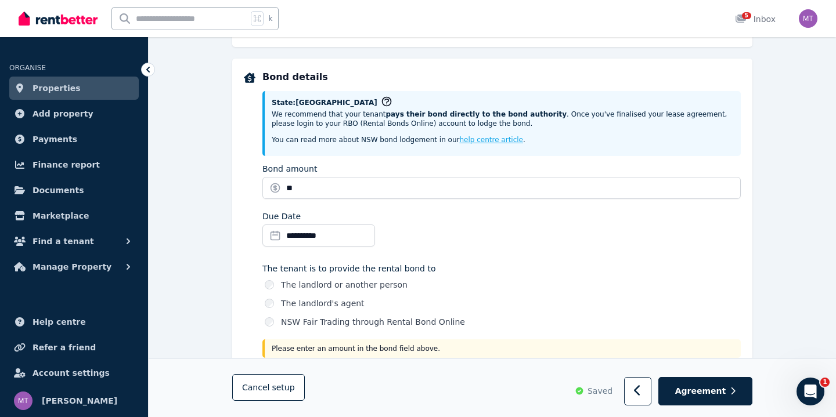
scroll to position [520, 0]
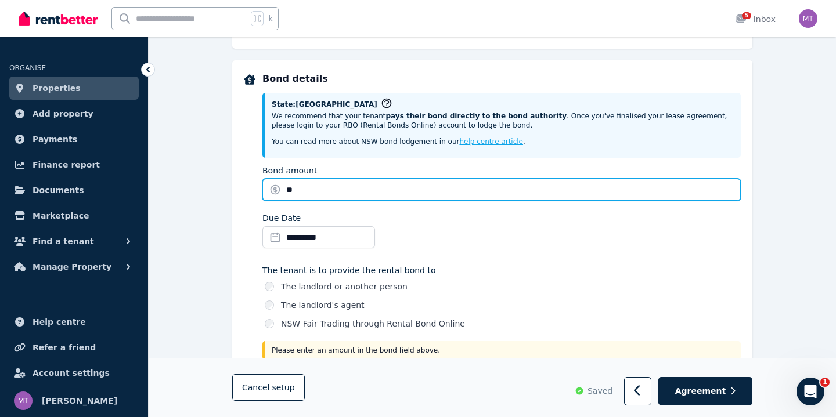
click at [290, 186] on input "**" at bounding box center [501, 190] width 478 height 22
click at [305, 185] on input "*" at bounding box center [501, 190] width 478 height 22
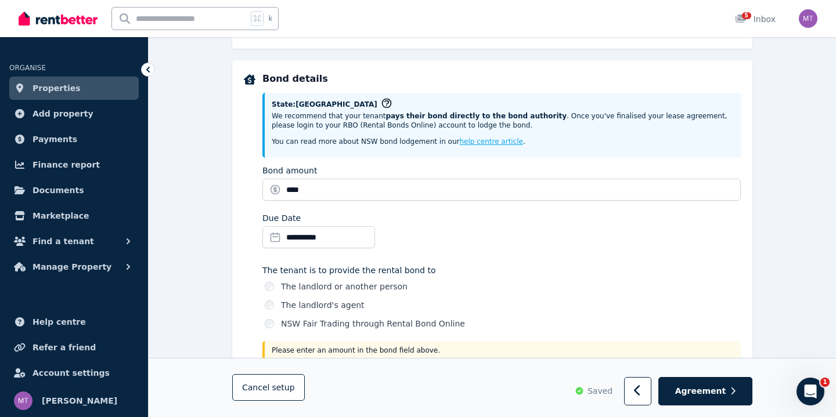
click at [379, 203] on div "Bond amount ****" at bounding box center [501, 185] width 478 height 41
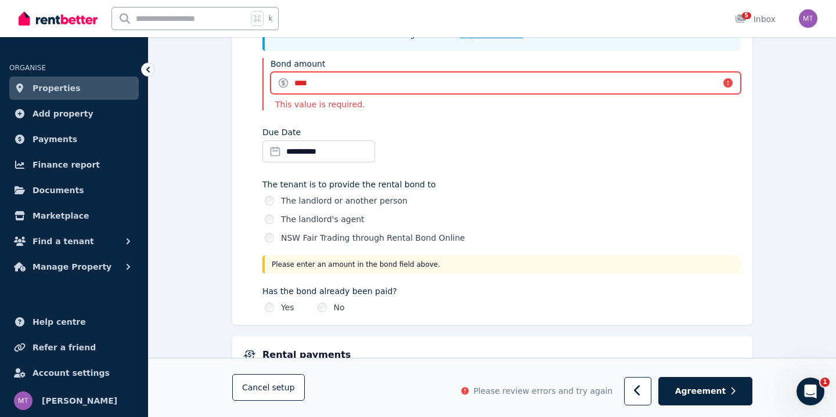
scroll to position [625, 0]
click at [301, 83] on input "****" at bounding box center [505, 84] width 470 height 22
click at [728, 84] on input "****" at bounding box center [505, 84] width 470 height 22
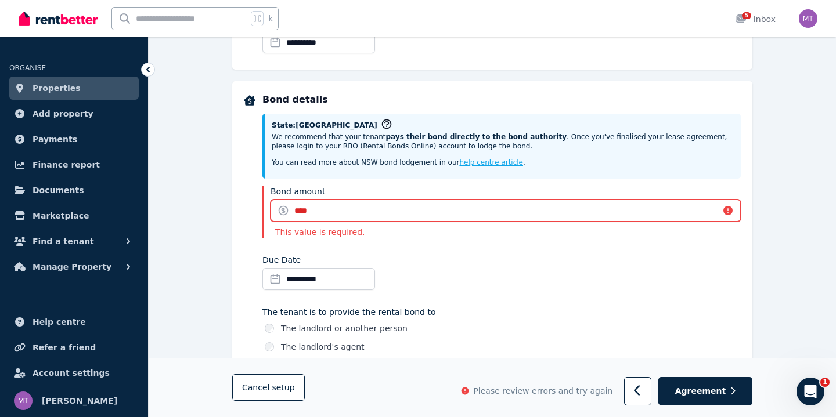
scroll to position [511, 0]
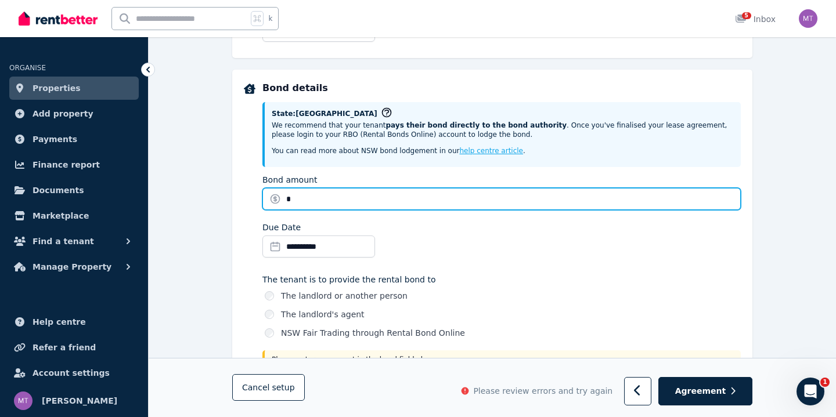
type input "*"
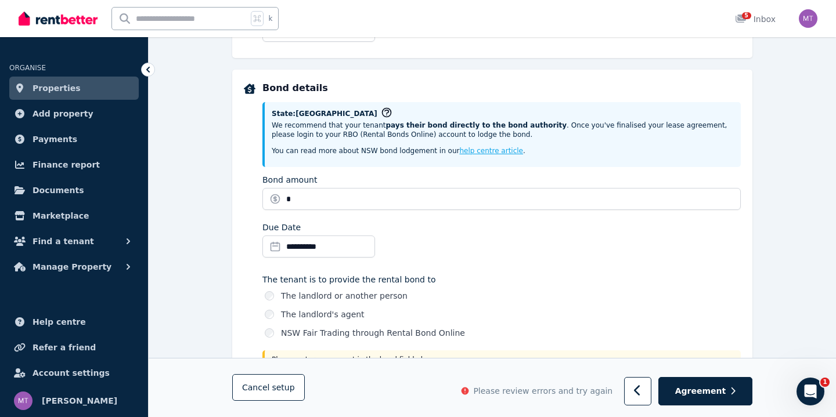
click at [443, 229] on div "**********" at bounding box center [501, 242] width 478 height 41
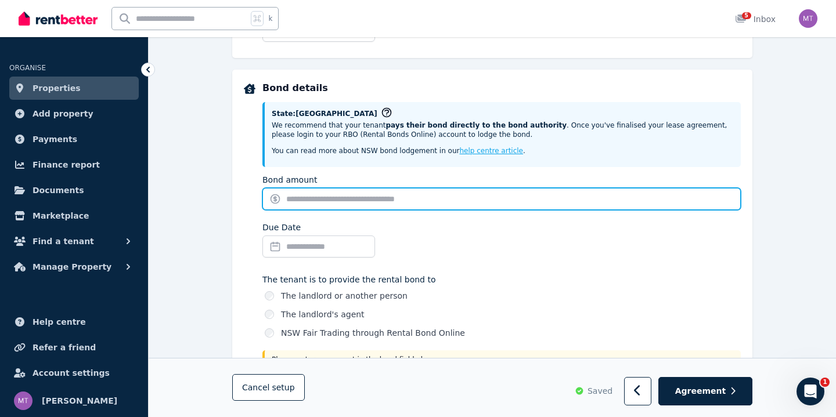
click at [413, 201] on input "Bond amount" at bounding box center [501, 199] width 478 height 22
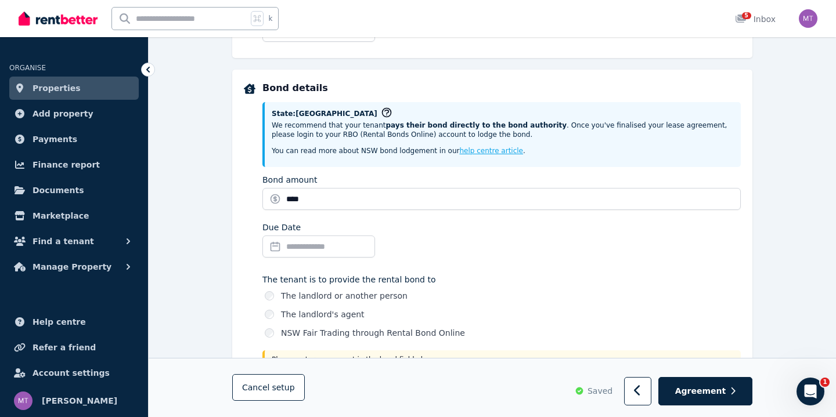
click at [531, 255] on div "Due Date" at bounding box center [501, 242] width 478 height 41
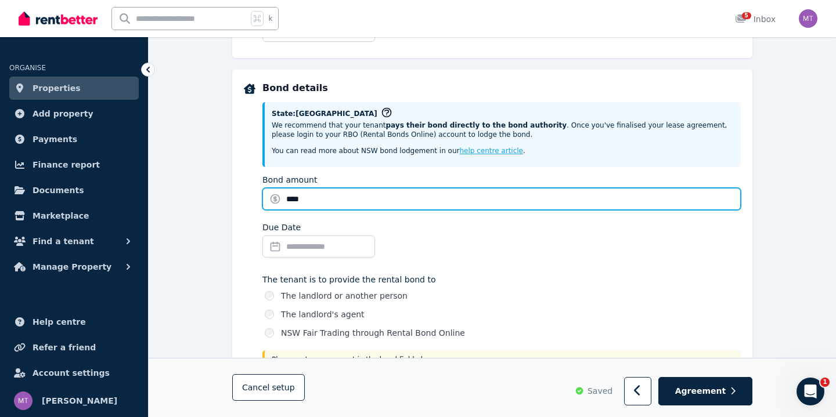
click at [463, 204] on input "****" at bounding box center [501, 199] width 478 height 22
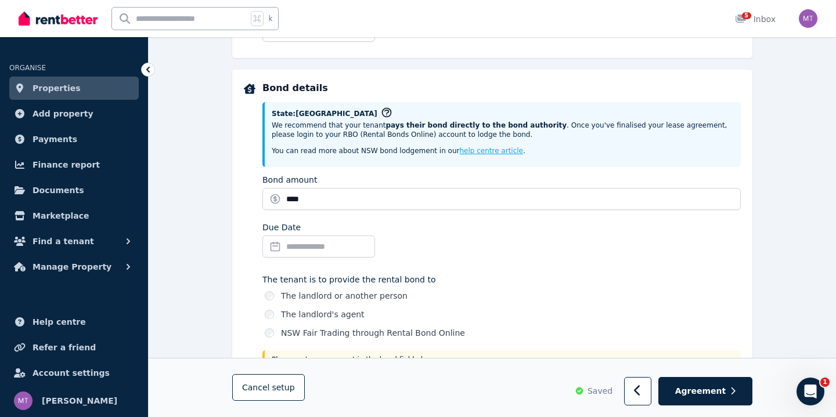
click at [455, 242] on div "Due Date" at bounding box center [501, 242] width 478 height 41
click at [375, 251] on input "Due Date" at bounding box center [318, 247] width 113 height 22
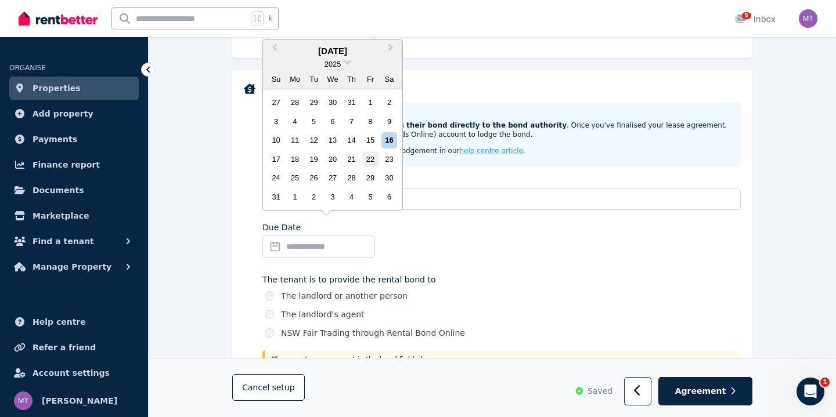
click at [371, 157] on div "22" at bounding box center [370, 159] width 16 height 16
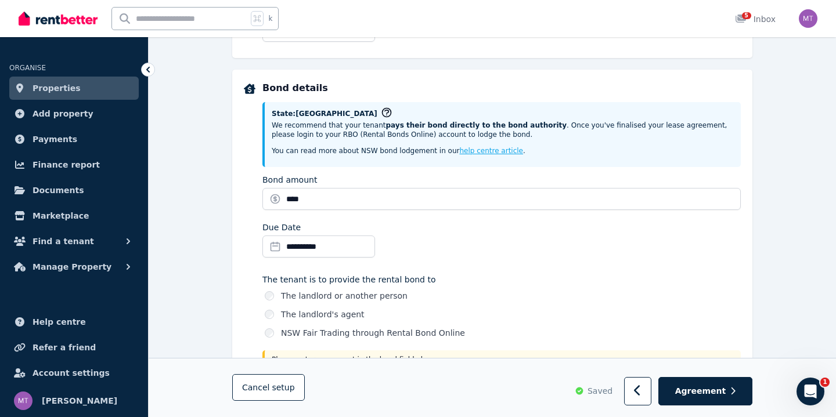
click at [462, 261] on div "**********" at bounding box center [501, 244] width 478 height 327
click at [674, 388] on button "Agreement" at bounding box center [705, 392] width 94 height 28
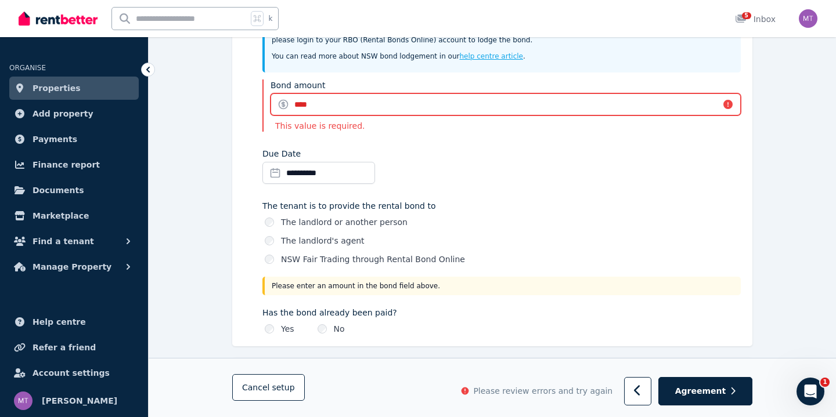
scroll to position [605, 0]
click at [726, 102] on input "****" at bounding box center [505, 105] width 470 height 22
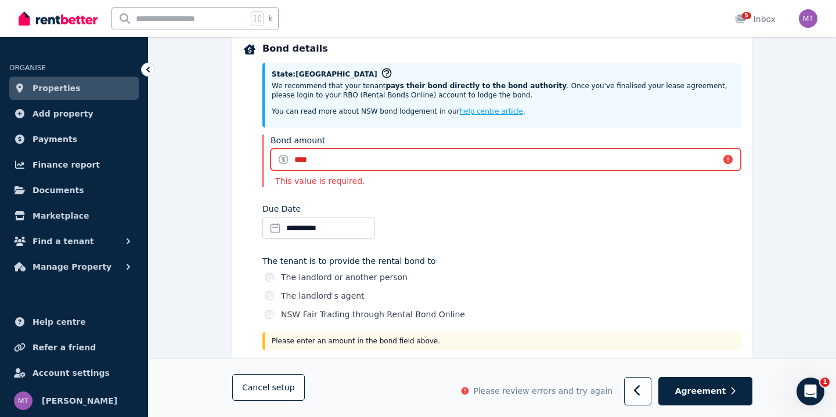
scroll to position [550, 0]
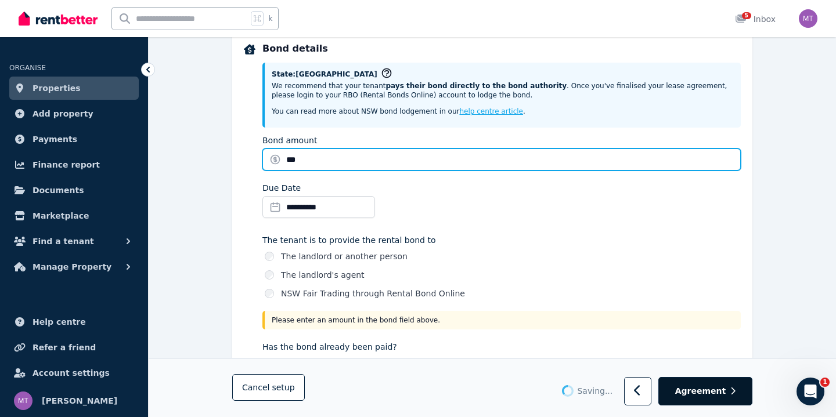
type input "***"
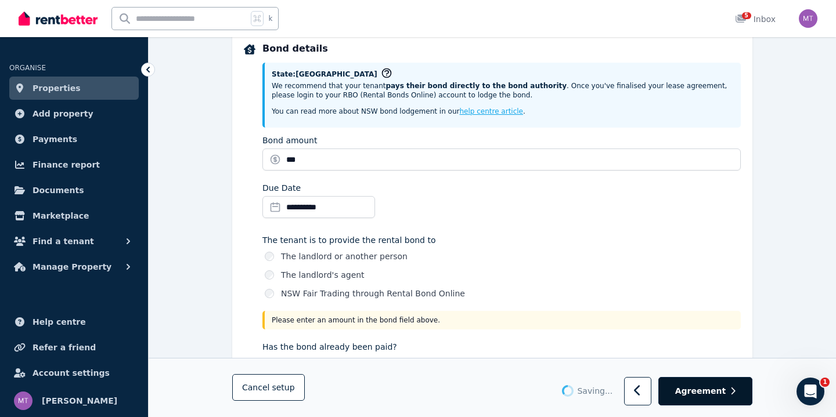
click at [679, 385] on button "Agreement" at bounding box center [705, 392] width 94 height 28
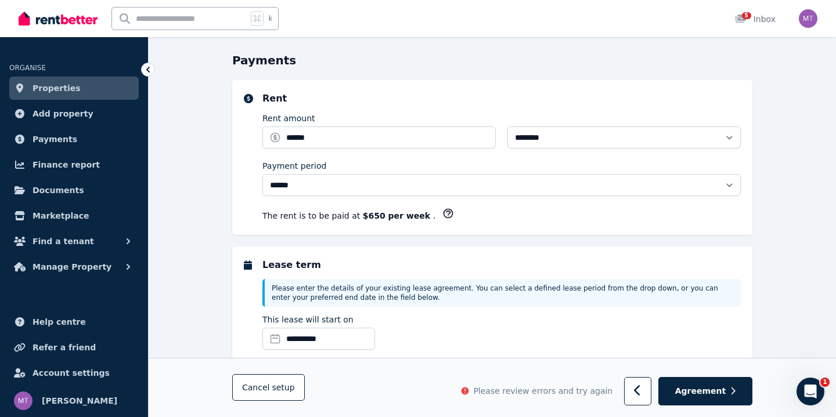
scroll to position [307, 0]
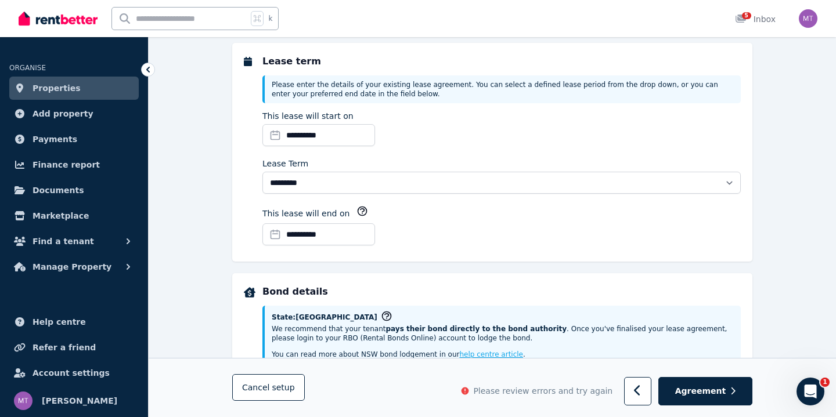
click at [627, 124] on div "**********" at bounding box center [501, 130] width 478 height 41
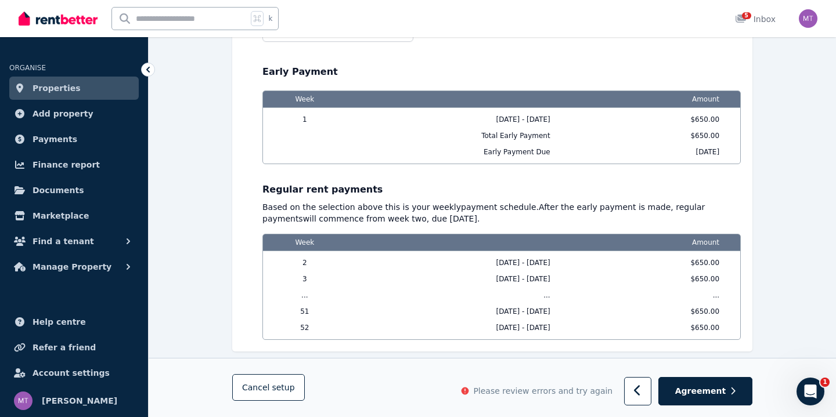
scroll to position [1127, 0]
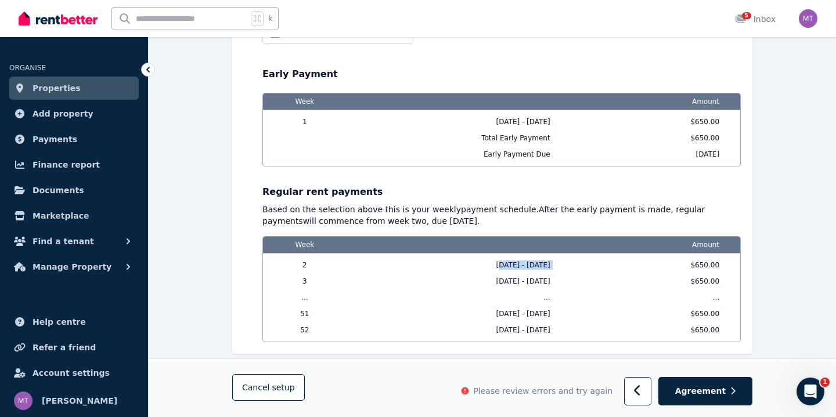
drag, startPoint x: 472, startPoint y: 263, endPoint x: 635, endPoint y: 266, distance: 163.1
click at [631, 265] on div "2 [DATE] - [DATE] $650.00 3 [DATE] - [DATE] $650.00 ... ... ... 51 [DATE] - [DA…" at bounding box center [501, 298] width 477 height 88
click at [632, 266] on span "$650.00" at bounding box center [654, 265] width 139 height 9
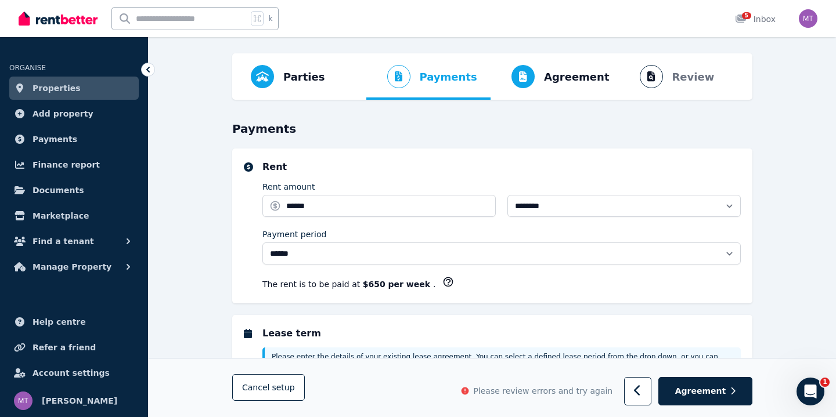
scroll to position [35, 0]
click at [60, 324] on span "Help centre" at bounding box center [58, 322] width 53 height 14
click at [809, 394] on icon "Open Intercom Messenger" at bounding box center [810, 391] width 19 height 19
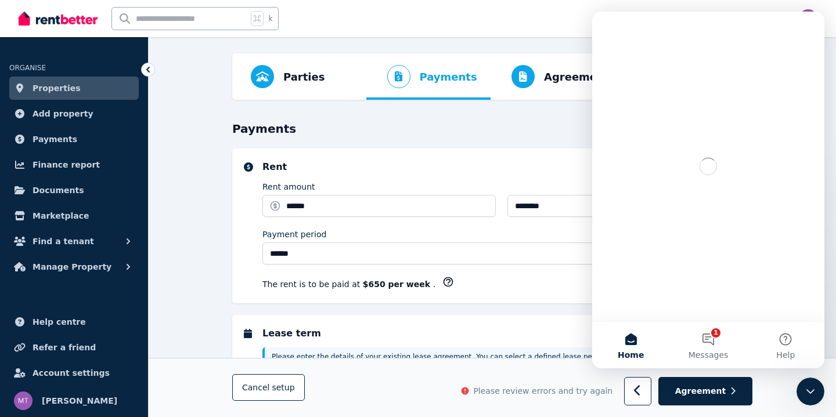
scroll to position [0, 0]
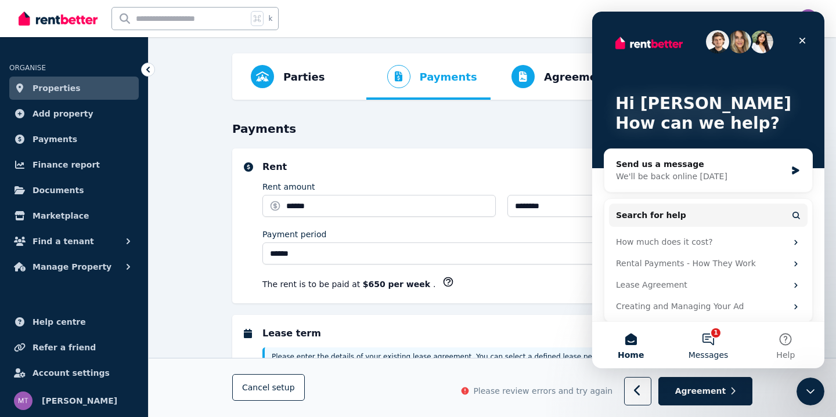
click at [702, 338] on button "1 Messages" at bounding box center [707, 345] width 77 height 46
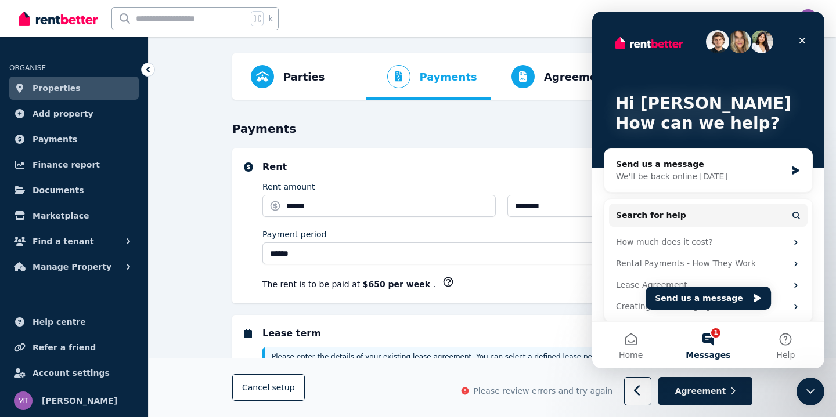
click at [698, 328] on button "1 Messages" at bounding box center [707, 345] width 77 height 46
click at [700, 342] on button "1 Messages" at bounding box center [707, 345] width 77 height 46
click at [794, 281] on icon "Intercom messenger" at bounding box center [795, 285] width 9 height 9
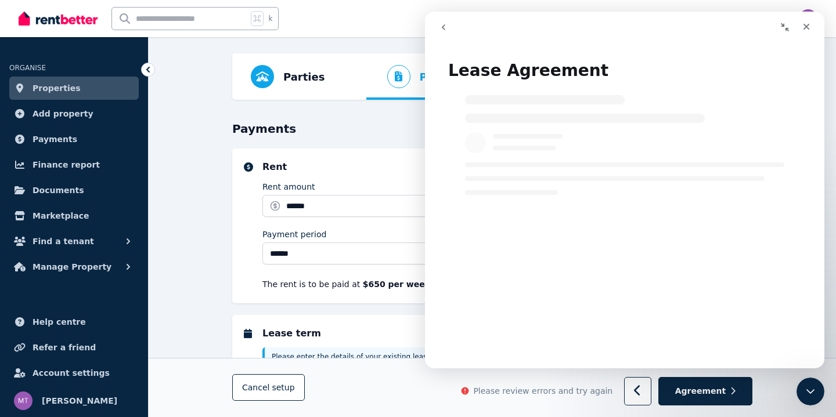
click at [444, 24] on icon "go back" at bounding box center [443, 27] width 9 height 9
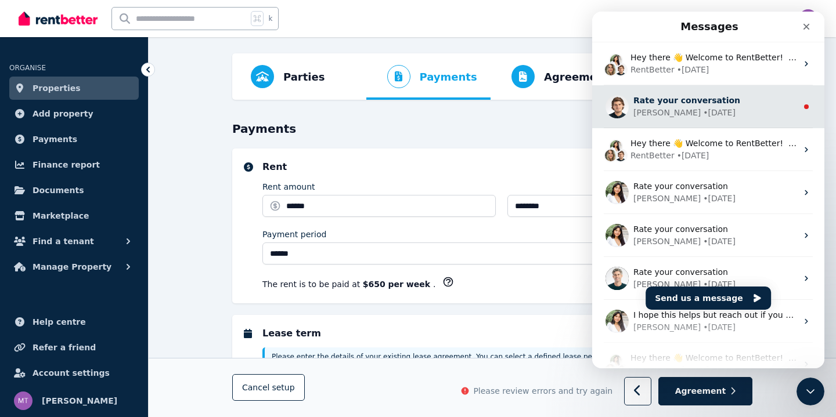
click at [631, 124] on div "Rate your conversation [PERSON_NAME] • [DATE]" at bounding box center [708, 106] width 232 height 43
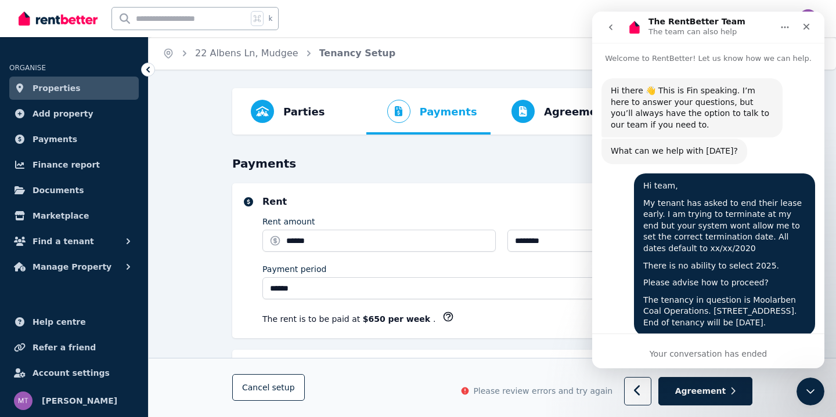
click at [607, 29] on icon "go back" at bounding box center [610, 27] width 9 height 9
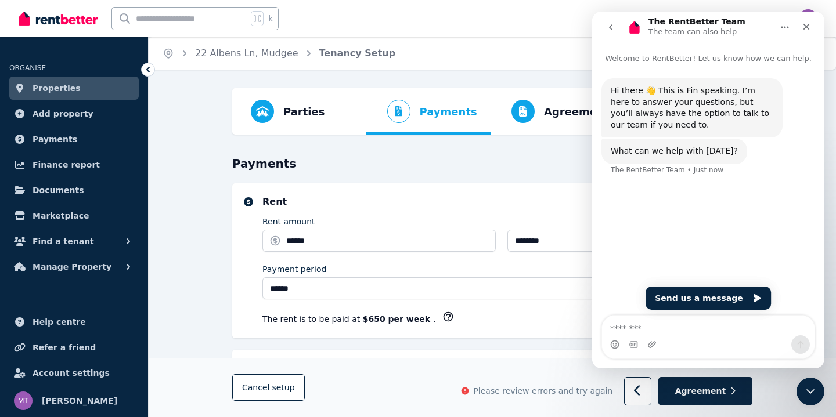
click at [607, 28] on icon "go back" at bounding box center [610, 27] width 9 height 9
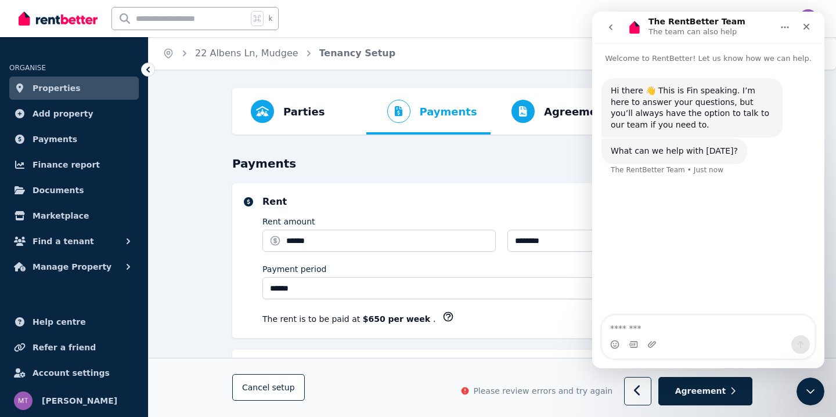
click at [610, 28] on icon "go back" at bounding box center [610, 27] width 9 height 9
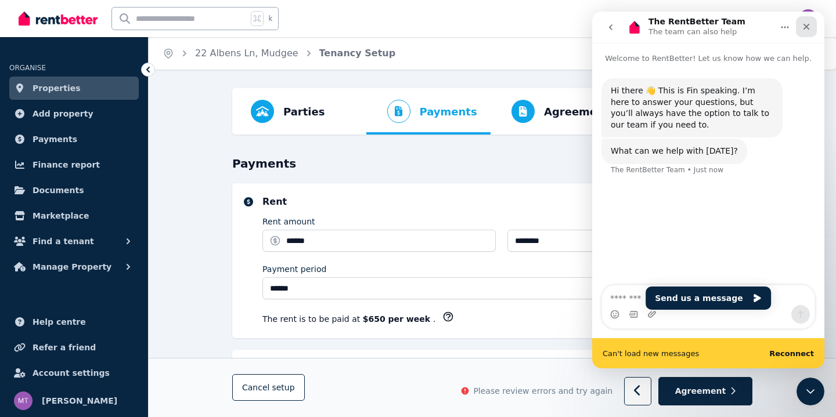
click at [803, 24] on icon "Close" at bounding box center [805, 26] width 9 height 9
